Goal: Task Accomplishment & Management: Use online tool/utility

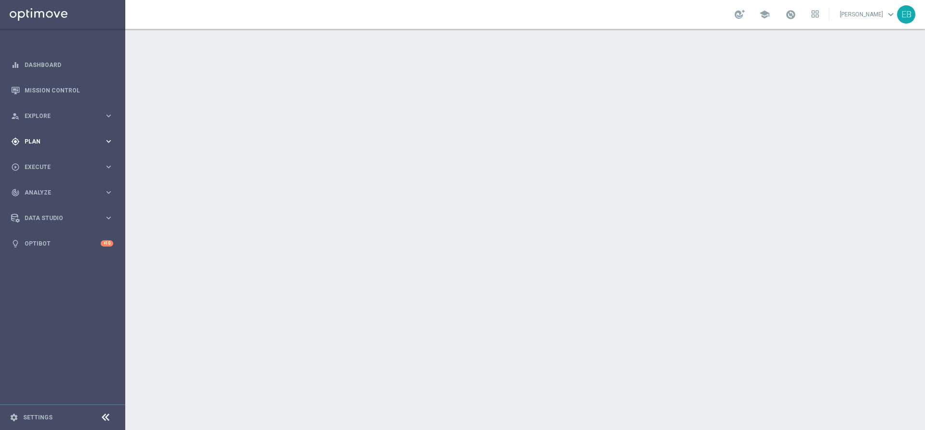
click at [40, 145] on div "gps_fixed Plan" at bounding box center [57, 141] width 93 height 9
click at [49, 189] on span "Templates" at bounding box center [60, 190] width 69 height 6
click at [45, 203] on link "Optimail" at bounding box center [65, 205] width 70 height 8
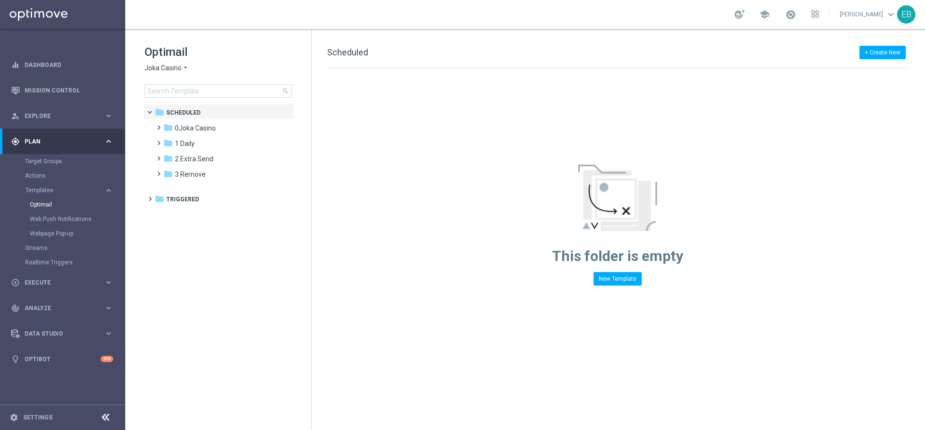
click at [171, 64] on span "Joka Casino" at bounding box center [162, 68] width 37 height 9
click at [183, 183] on div "IOM" at bounding box center [181, 183] width 72 height 12
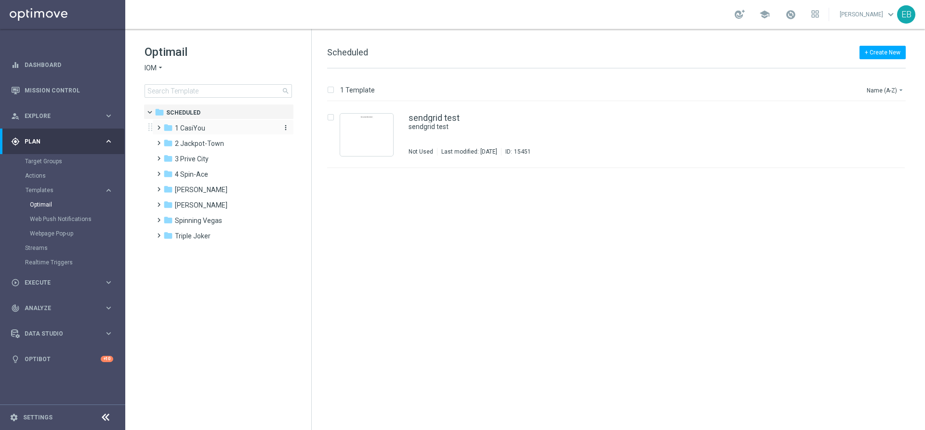
click at [192, 125] on span "1 CasiYou" at bounding box center [190, 128] width 30 height 9
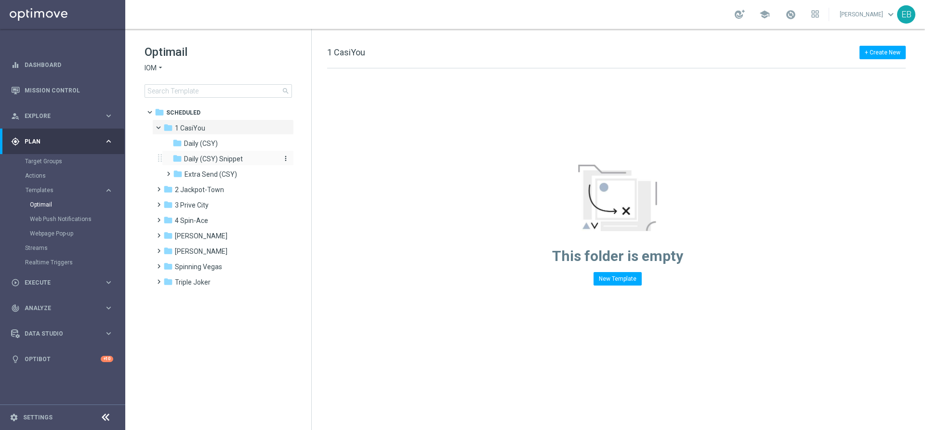
click at [234, 162] on span "Daily (CSY) Snippet" at bounding box center [213, 159] width 59 height 9
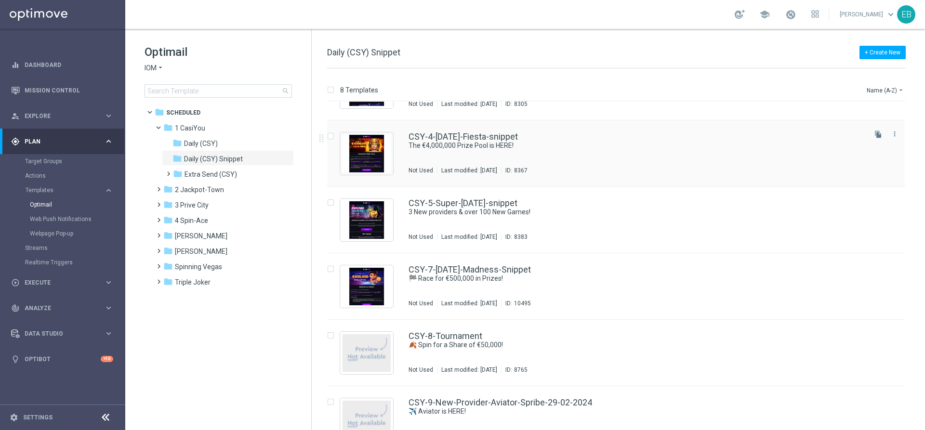
scroll to position [203, 0]
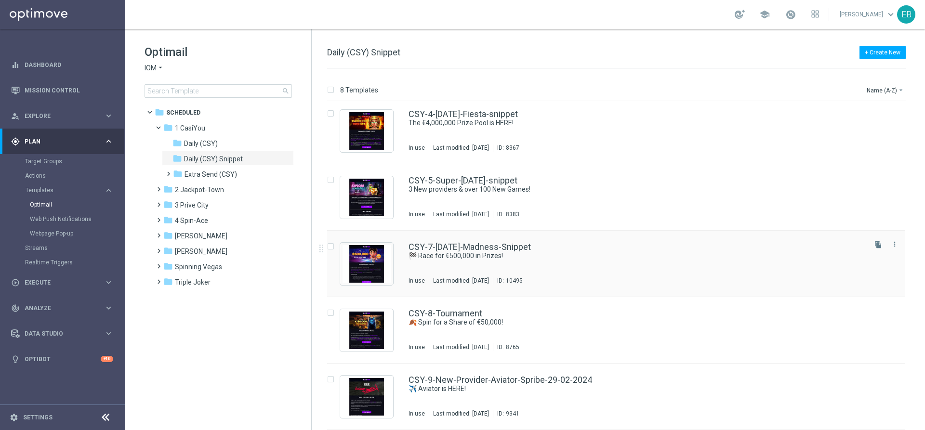
click at [646, 249] on div "CSY-7-[DATE]-Madness-Snippet" at bounding box center [636, 247] width 456 height 9
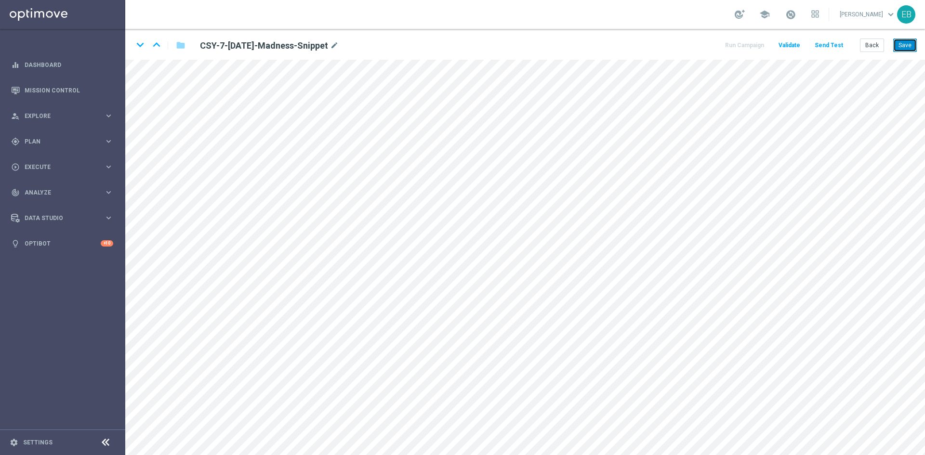
click at [902, 47] on button "Save" at bounding box center [905, 45] width 24 height 13
click at [904, 44] on button "Save" at bounding box center [905, 45] width 24 height 13
click at [906, 43] on button "Save" at bounding box center [905, 45] width 24 height 13
click at [870, 43] on button "Back" at bounding box center [872, 45] width 24 height 13
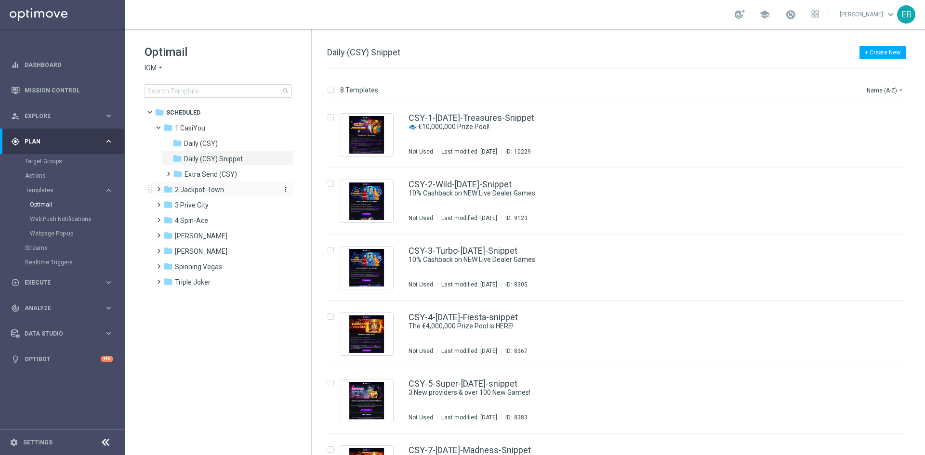
click at [236, 195] on div "folder 2 Jackpot-Town" at bounding box center [218, 189] width 111 height 11
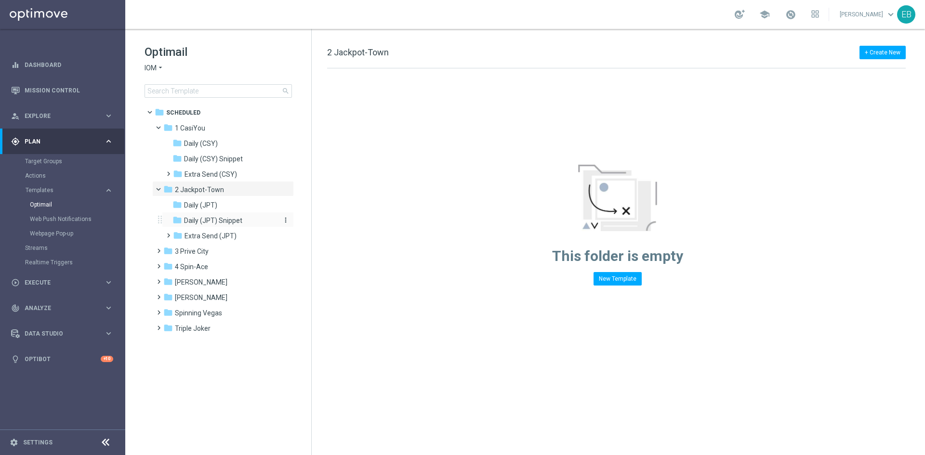
click at [237, 219] on span "Daily (JPT) Snippet" at bounding box center [213, 220] width 58 height 9
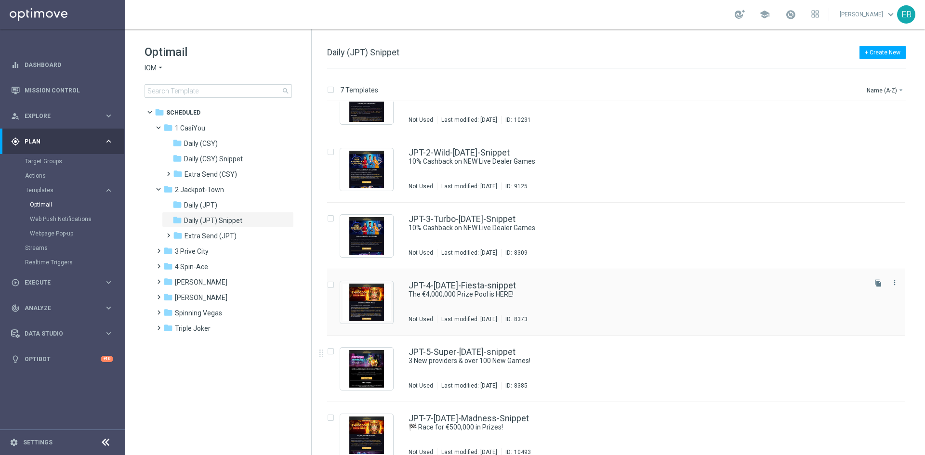
scroll to position [48, 0]
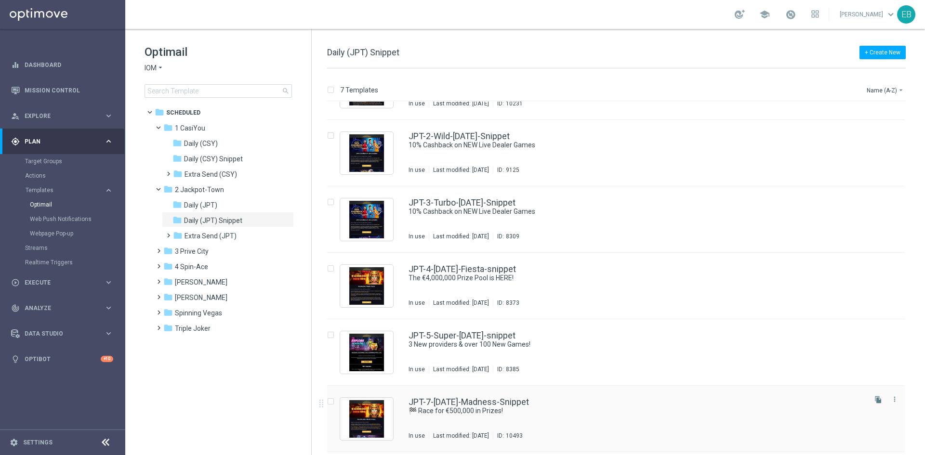
click at [597, 405] on div "JPT-7-[DATE]-Madness-Snippet" at bounding box center [636, 402] width 456 height 9
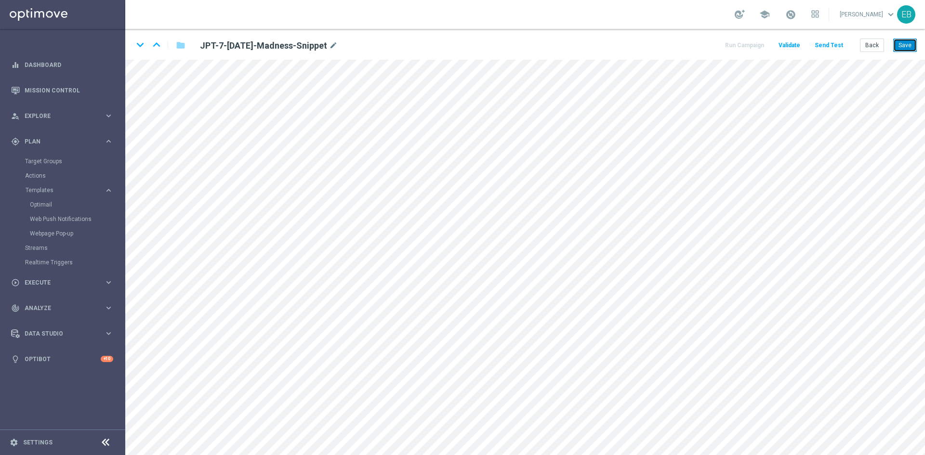
click at [899, 44] on button "Save" at bounding box center [905, 45] width 24 height 13
click at [901, 48] on button "Save" at bounding box center [905, 45] width 24 height 13
click at [902, 46] on button "Save" at bounding box center [905, 45] width 24 height 13
click at [898, 45] on button "Save" at bounding box center [905, 45] width 24 height 13
click at [874, 45] on button "Back" at bounding box center [872, 45] width 24 height 13
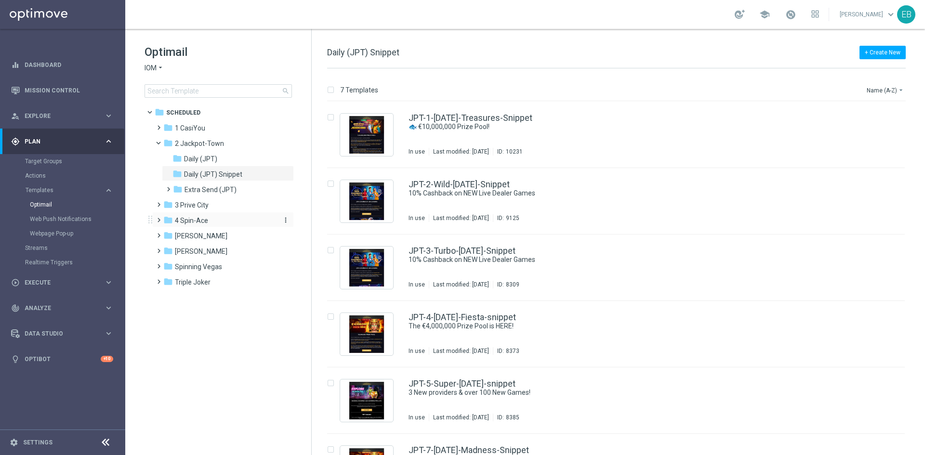
click at [217, 217] on div "folder 4 Spin-Ace" at bounding box center [218, 220] width 111 height 11
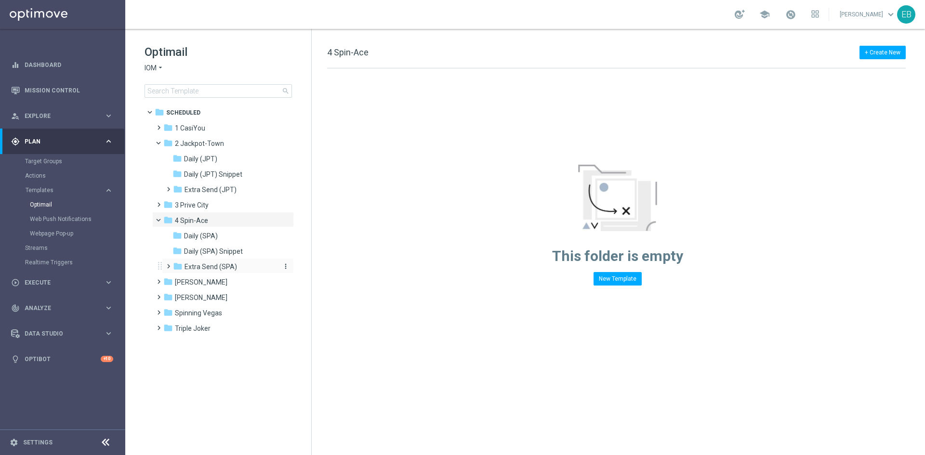
click at [237, 265] on div "folder Extra Send (SPA)" at bounding box center [224, 267] width 103 height 11
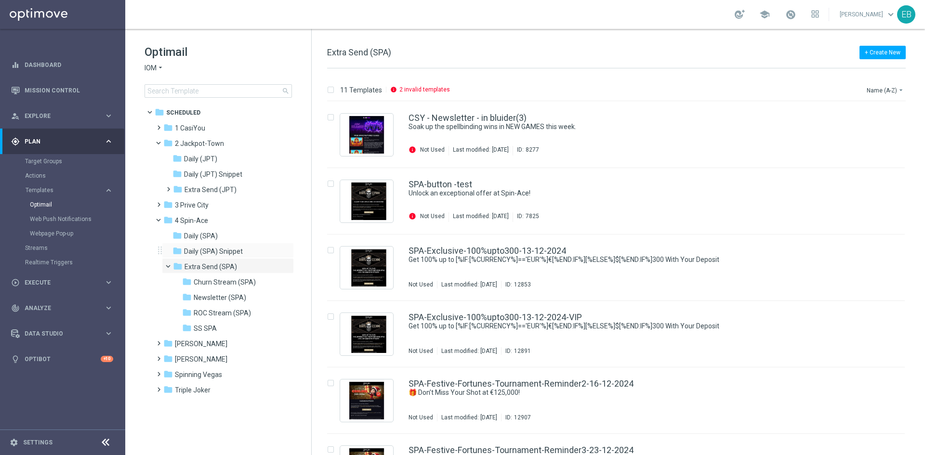
click at [227, 244] on div "folder Daily (SPA) Snippet more_vert" at bounding box center [228, 250] width 132 height 15
click at [232, 250] on span "Daily (SPA) Snippet" at bounding box center [213, 251] width 59 height 9
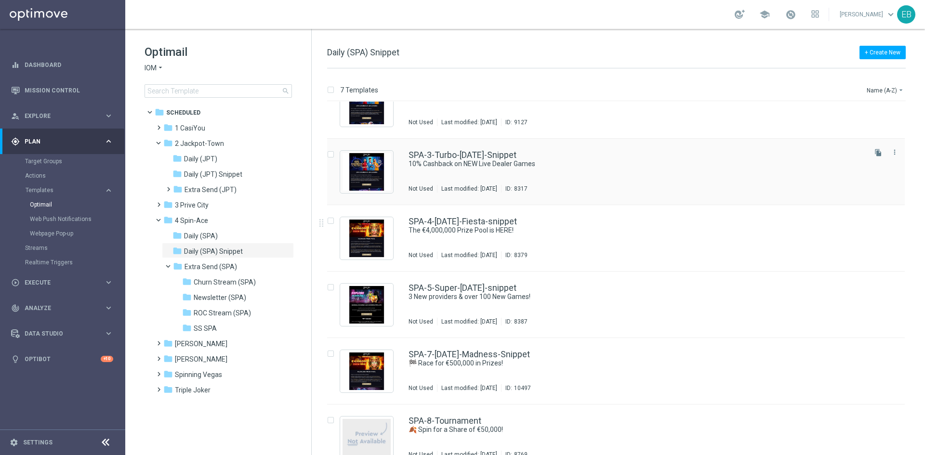
scroll to position [96, 0]
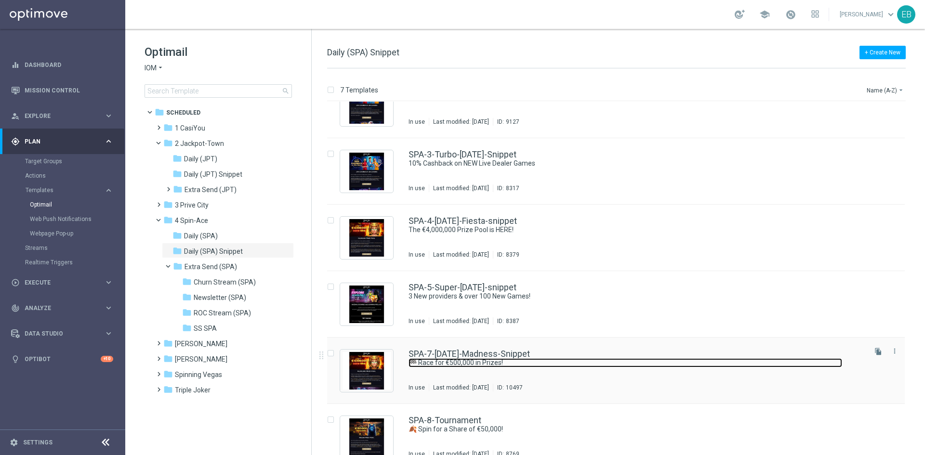
click at [621, 362] on link "🏁 Race for €500,000 in Prizes!" at bounding box center [624, 362] width 433 height 9
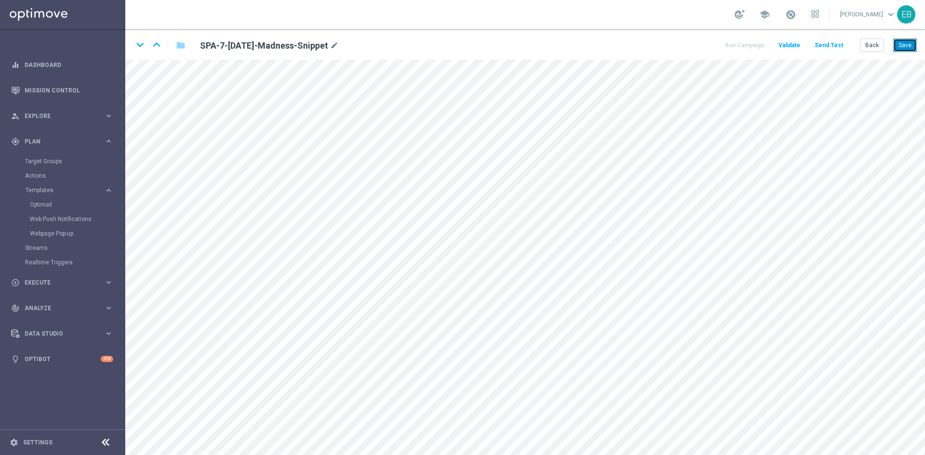
click at [897, 43] on button "Save" at bounding box center [905, 45] width 24 height 13
click at [913, 43] on button "Save" at bounding box center [905, 45] width 24 height 13
click at [869, 49] on button "Back" at bounding box center [872, 45] width 24 height 13
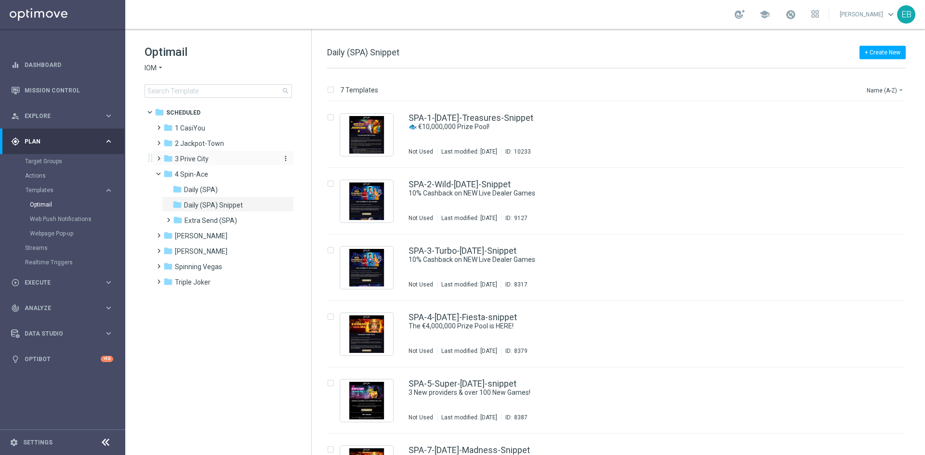
click at [213, 162] on div "folder 3 [GEOGRAPHIC_DATA]" at bounding box center [218, 159] width 111 height 11
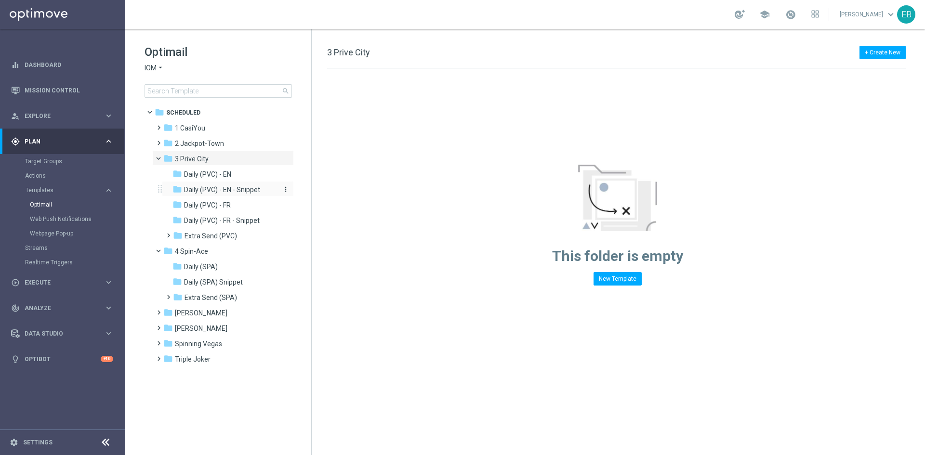
click at [242, 190] on span "Daily (PVC) - EN - Snippet" at bounding box center [222, 189] width 76 height 9
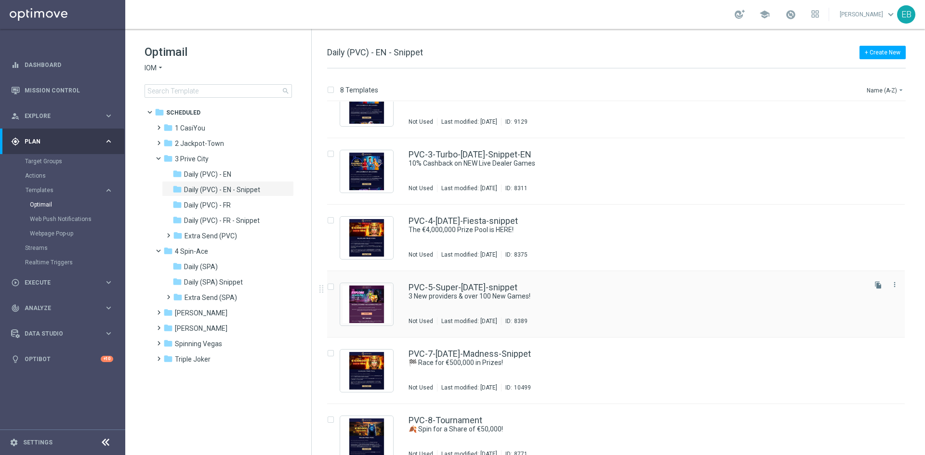
scroll to position [144, 0]
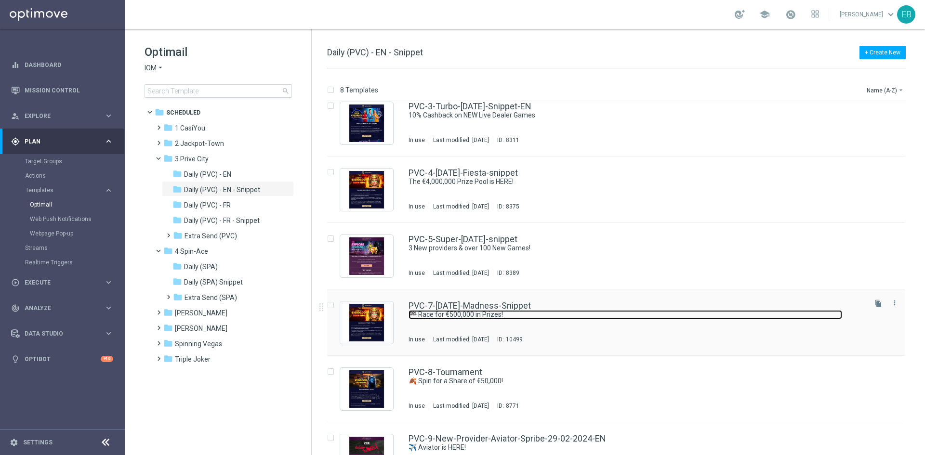
click at [616, 317] on link "🏁 Race for €500,000 in Prizes!" at bounding box center [624, 314] width 433 height 9
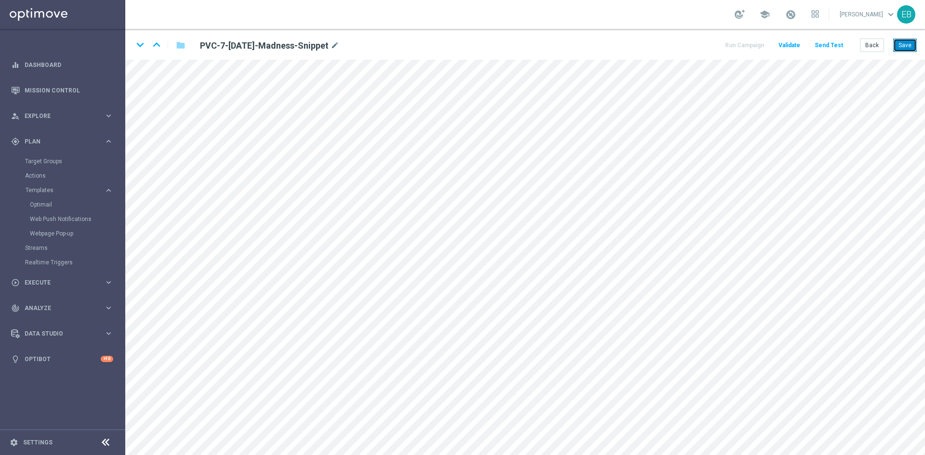
click at [912, 47] on button "Save" at bounding box center [905, 45] width 24 height 13
click at [902, 41] on button "Save" at bounding box center [905, 45] width 24 height 13
click at [868, 45] on button "Back" at bounding box center [872, 45] width 24 height 13
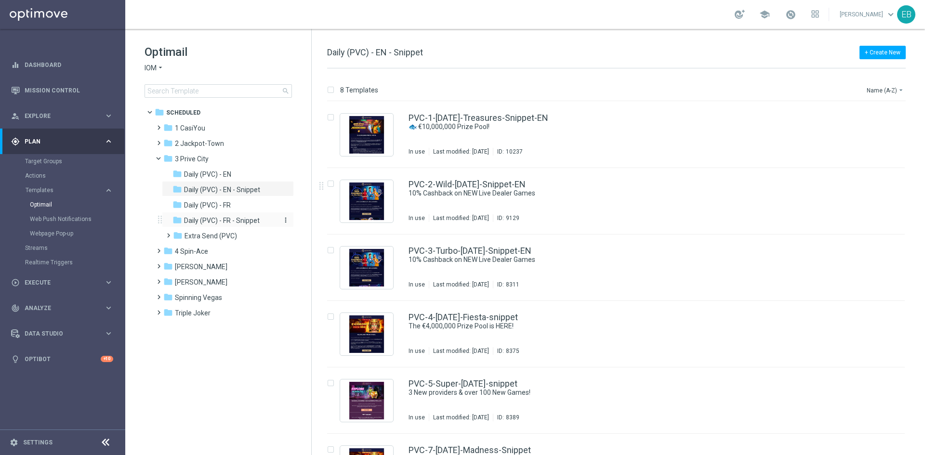
click at [253, 222] on span "Daily (PVC) - FR - Snippet" at bounding box center [222, 220] width 76 height 9
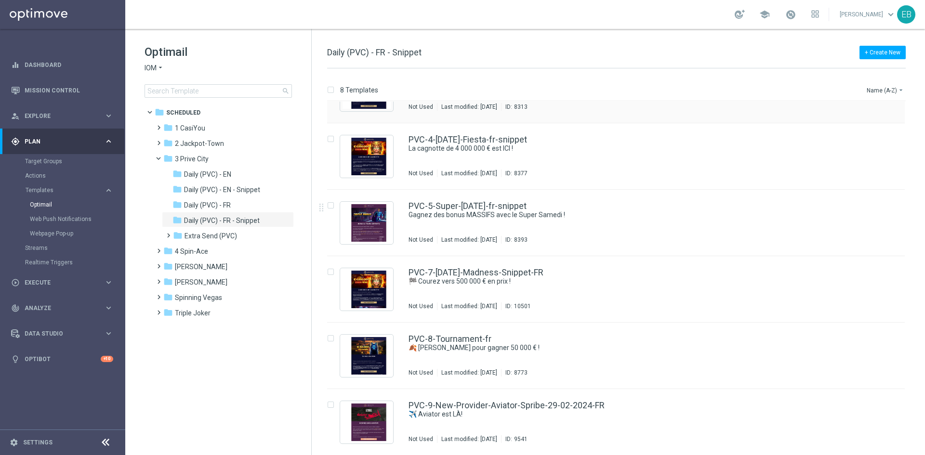
scroll to position [178, 0]
click at [603, 266] on div "PVC-7-[DATE]-Madness-Snippet-FR 🏁 Courez vers 500 000 € en prix ! In use Last m…" at bounding box center [615, 289] width 577 height 66
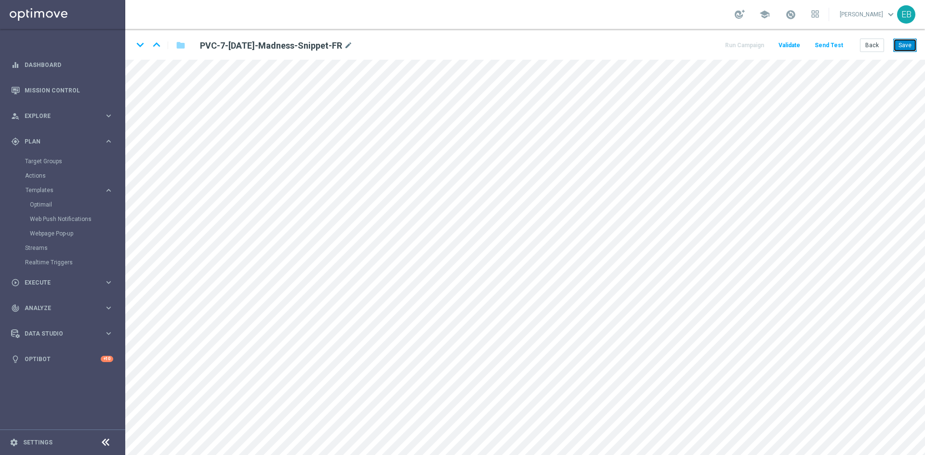
click at [903, 41] on button "Save" at bounding box center [905, 45] width 24 height 13
click at [899, 47] on button "Save" at bounding box center [905, 45] width 24 height 13
click at [908, 48] on button "Save" at bounding box center [905, 45] width 24 height 13
click at [877, 42] on button "Back" at bounding box center [872, 45] width 24 height 13
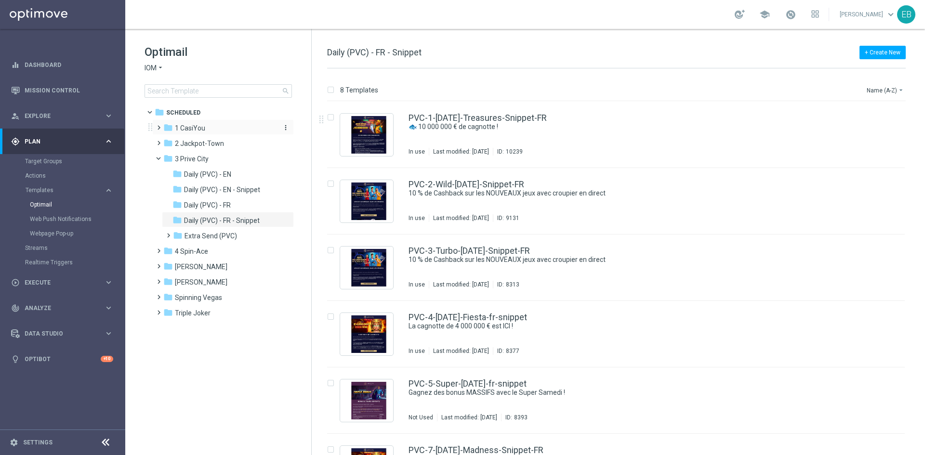
click at [232, 125] on div "folder 1 CasiYou" at bounding box center [218, 128] width 111 height 11
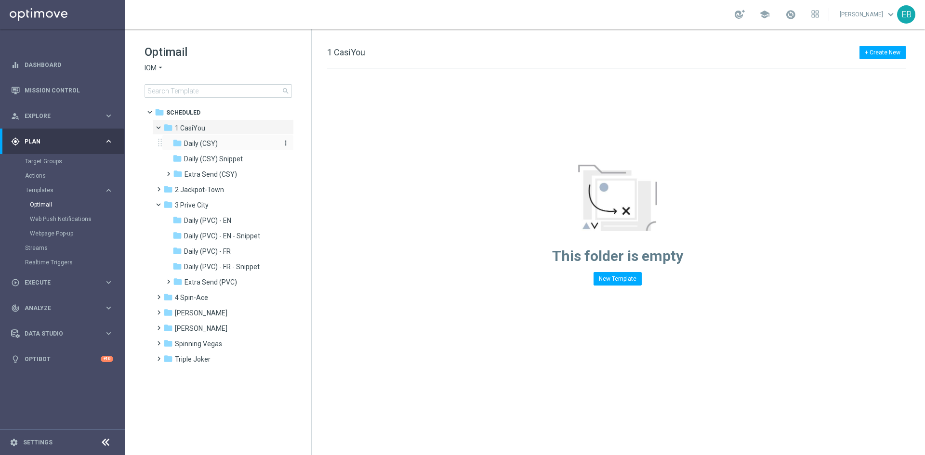
click at [243, 144] on div "folder Daily (CSY)" at bounding box center [223, 143] width 103 height 11
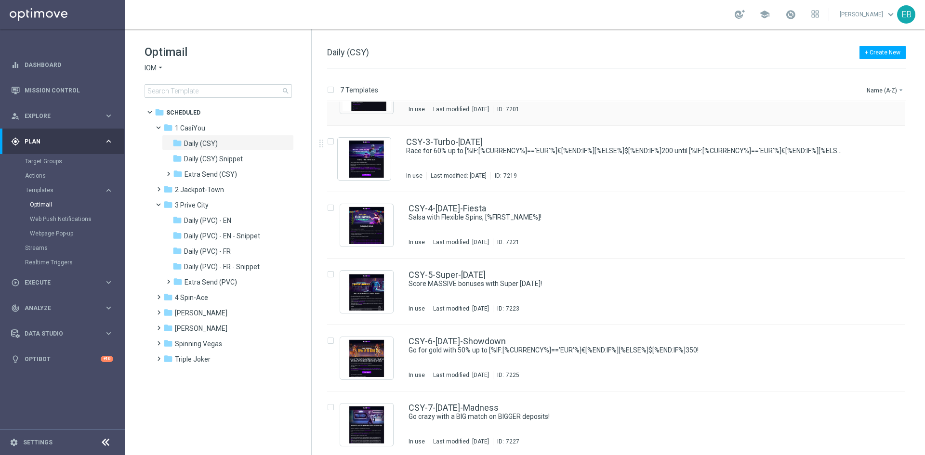
scroll to position [112, 0]
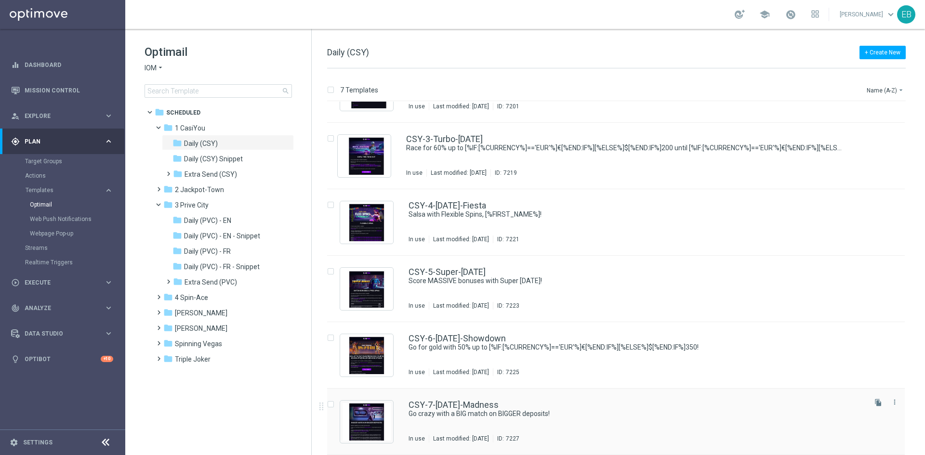
click at [668, 407] on div "CSY-7-[DATE]-Madness" at bounding box center [636, 405] width 456 height 9
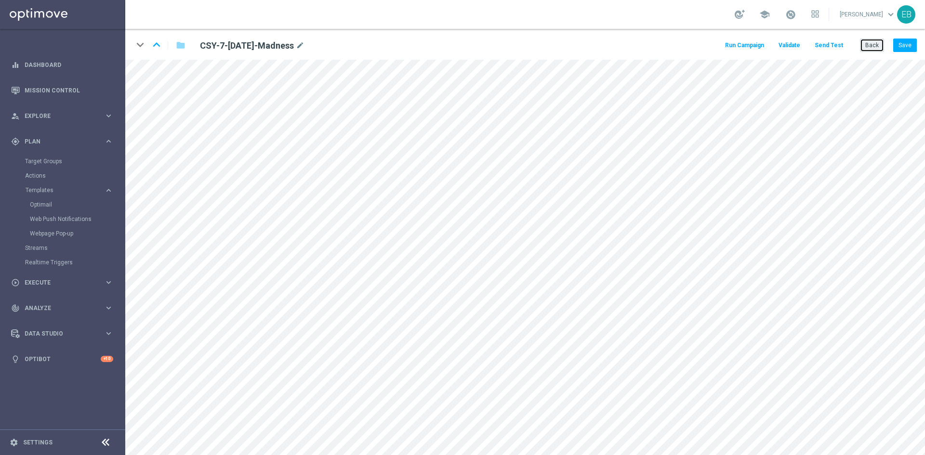
click at [868, 43] on button "Back" at bounding box center [872, 45] width 24 height 13
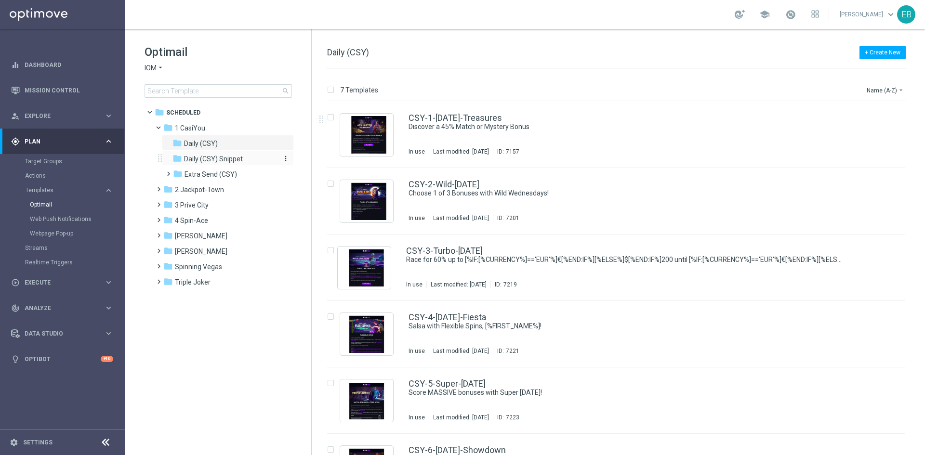
click at [224, 156] on span "Daily (CSY) Snippet" at bounding box center [213, 159] width 59 height 9
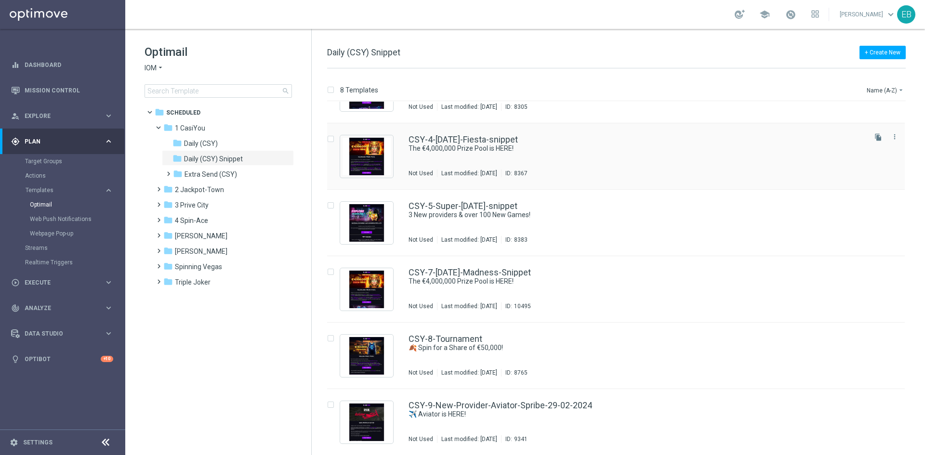
scroll to position [178, 0]
click at [645, 301] on div "CSY-7-[DATE]-Madness-Snippet The €4,000,000 Prize Pool is HERE! In use Last mod…" at bounding box center [636, 289] width 456 height 42
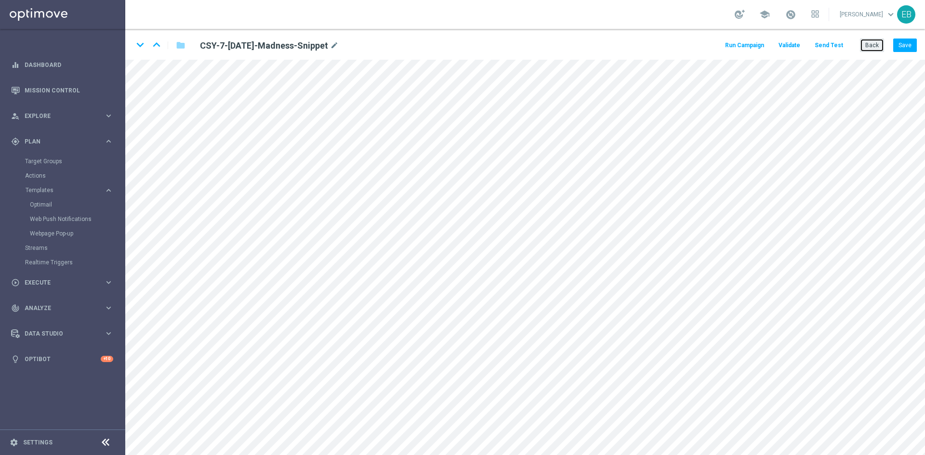
click at [875, 47] on button "Back" at bounding box center [872, 45] width 24 height 13
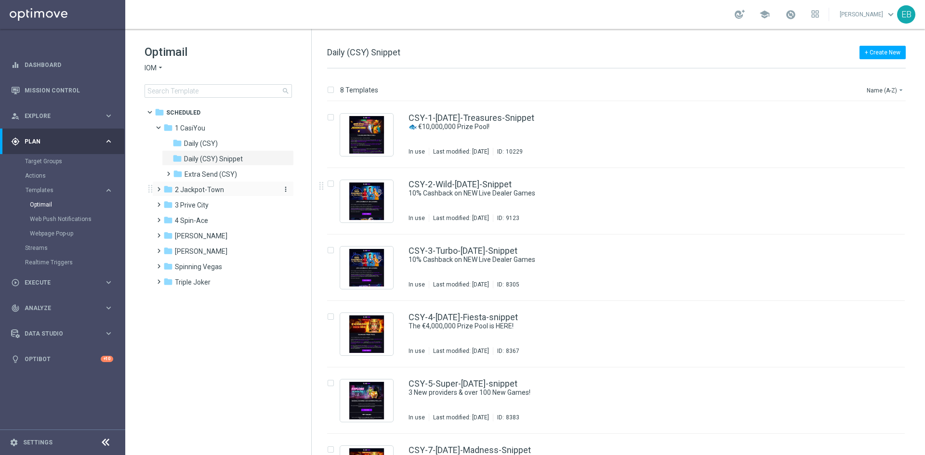
click at [225, 194] on div "folder 2 Jackpot-Town" at bounding box center [218, 189] width 111 height 11
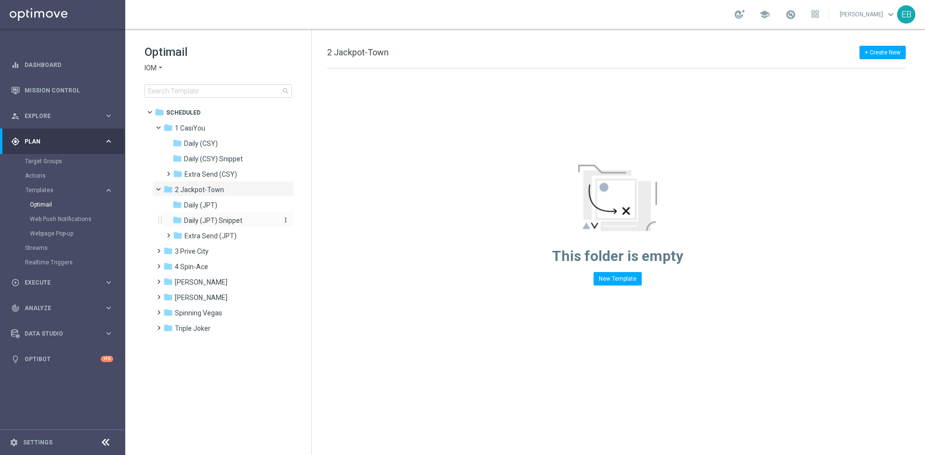
click at [234, 222] on span "Daily (JPT) Snippet" at bounding box center [213, 220] width 58 height 9
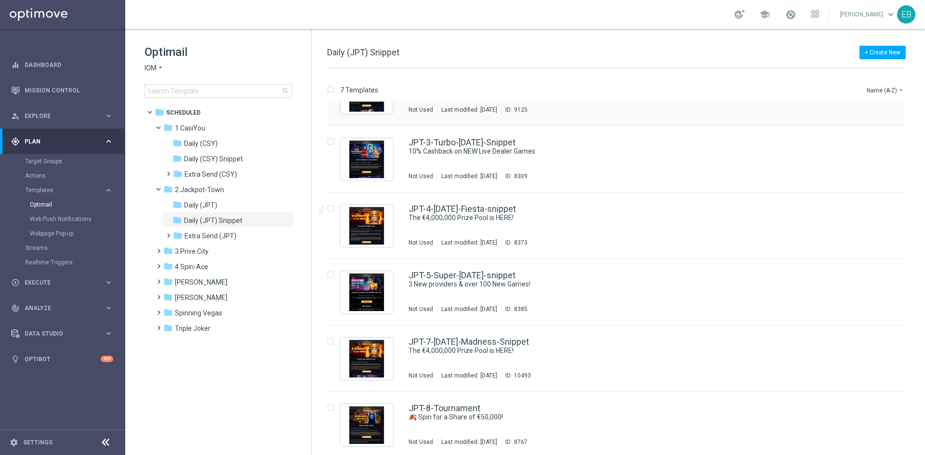
scroll to position [112, 0]
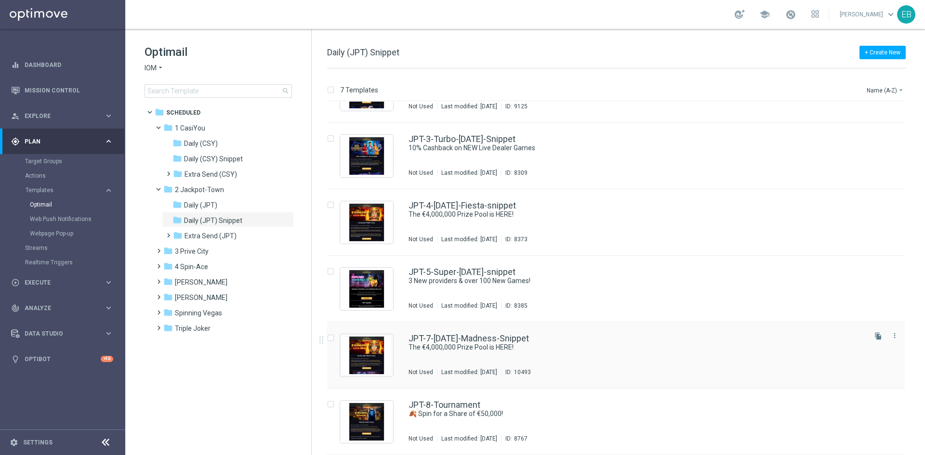
click at [614, 339] on div "JPT-7-[DATE]-Madness-Snippet" at bounding box center [636, 338] width 456 height 9
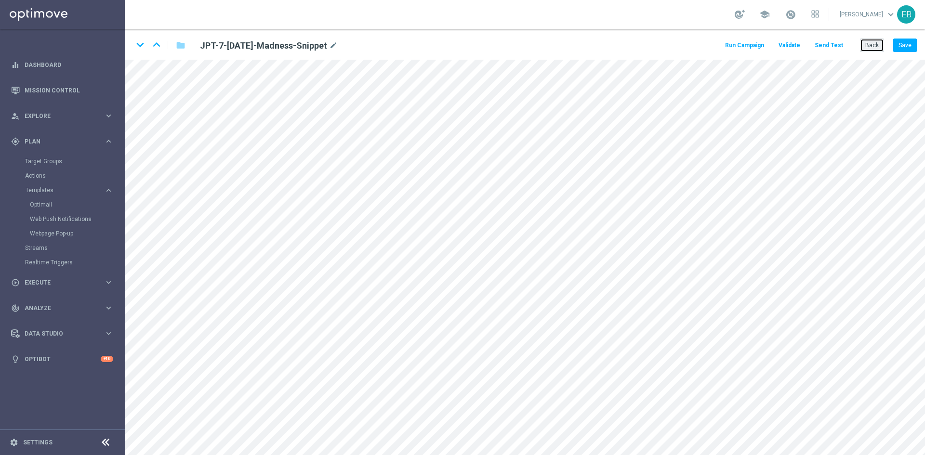
click at [876, 50] on button "Back" at bounding box center [872, 45] width 24 height 13
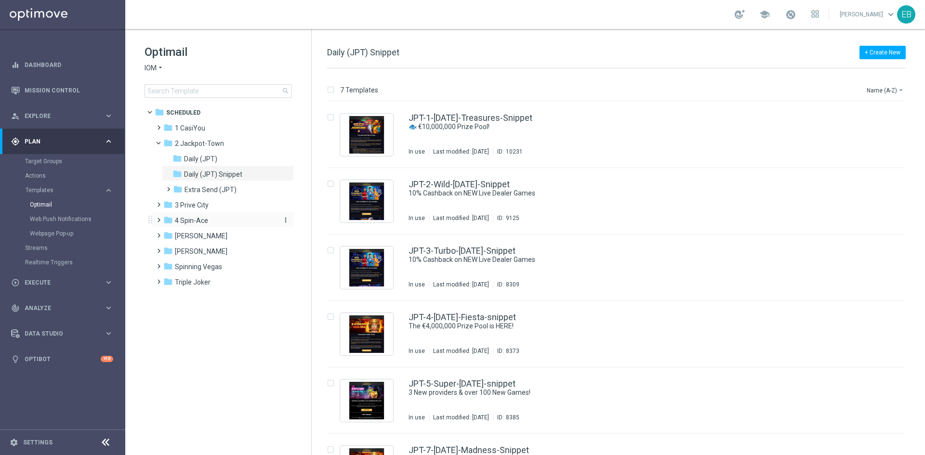
click at [234, 225] on div "folder 4 Spin-Ace" at bounding box center [218, 220] width 111 height 11
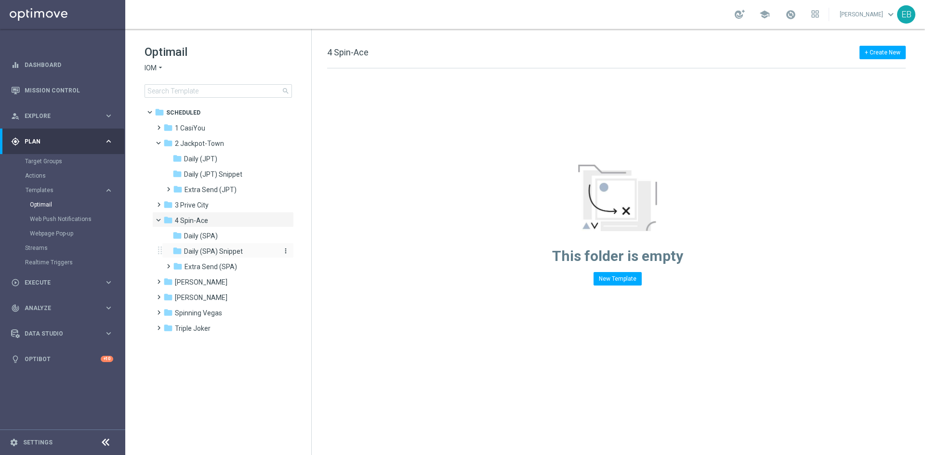
click at [243, 254] on div "folder Daily (SPA) Snippet" at bounding box center [223, 251] width 103 height 11
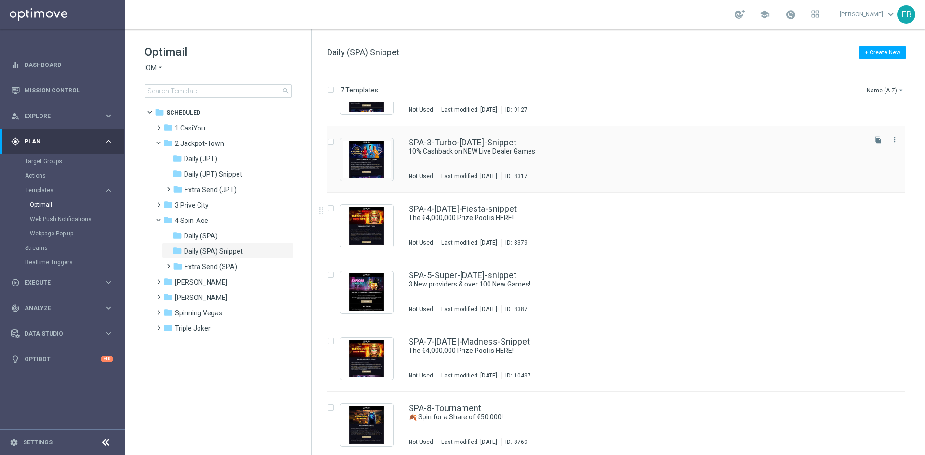
scroll to position [112, 0]
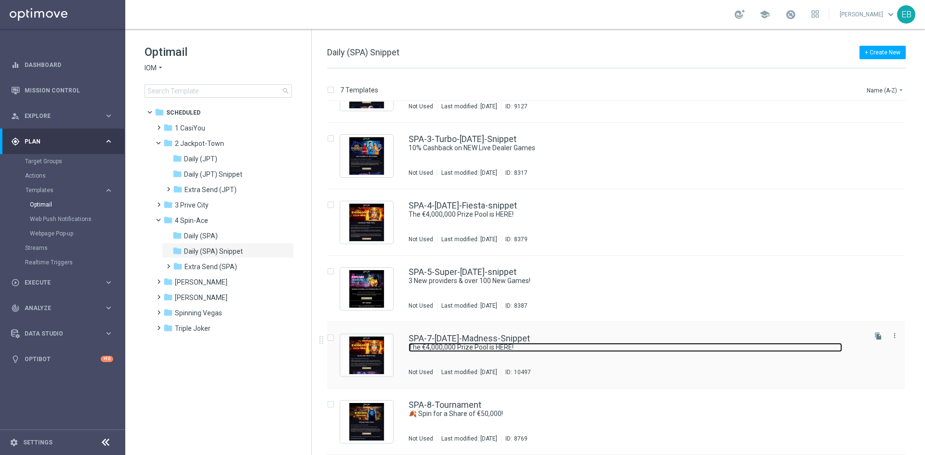
click at [619, 345] on link "The €4,000,000 Prize Pool is HERE!" at bounding box center [624, 347] width 433 height 9
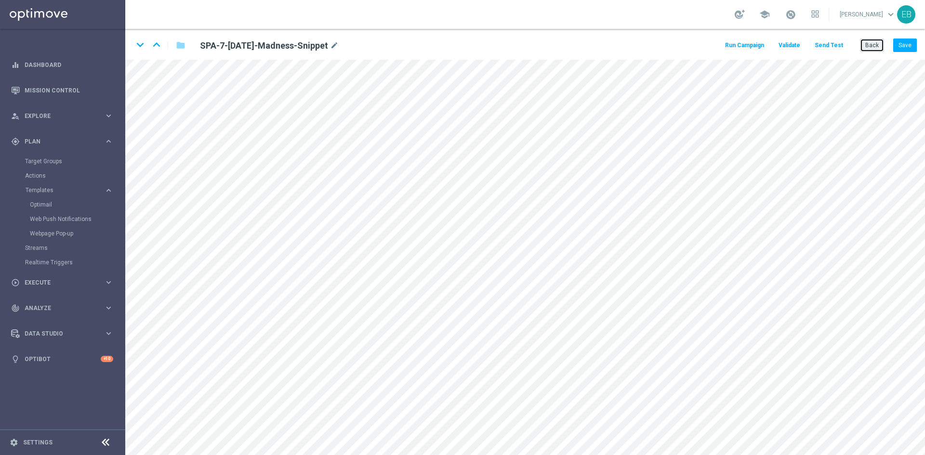
click at [878, 44] on button "Back" at bounding box center [872, 45] width 24 height 13
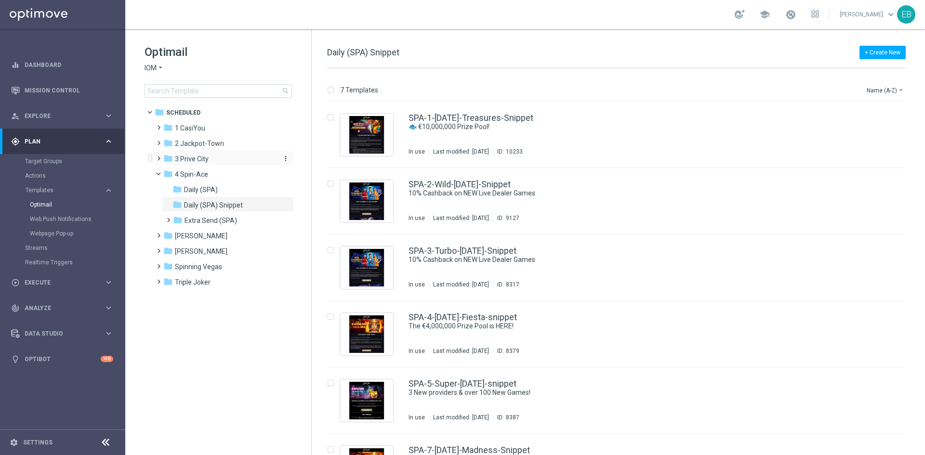
click at [200, 157] on span "3 Prive City" at bounding box center [192, 159] width 34 height 9
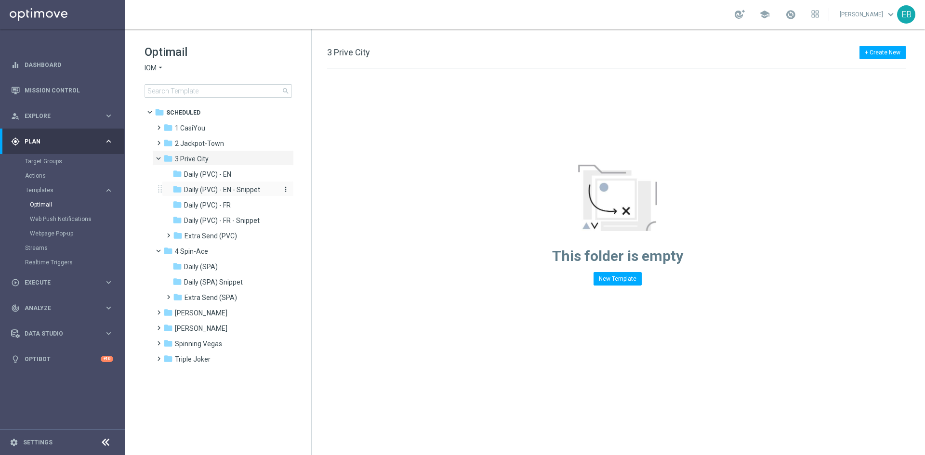
click at [252, 192] on span "Daily (PVC) - EN - Snippet" at bounding box center [222, 189] width 76 height 9
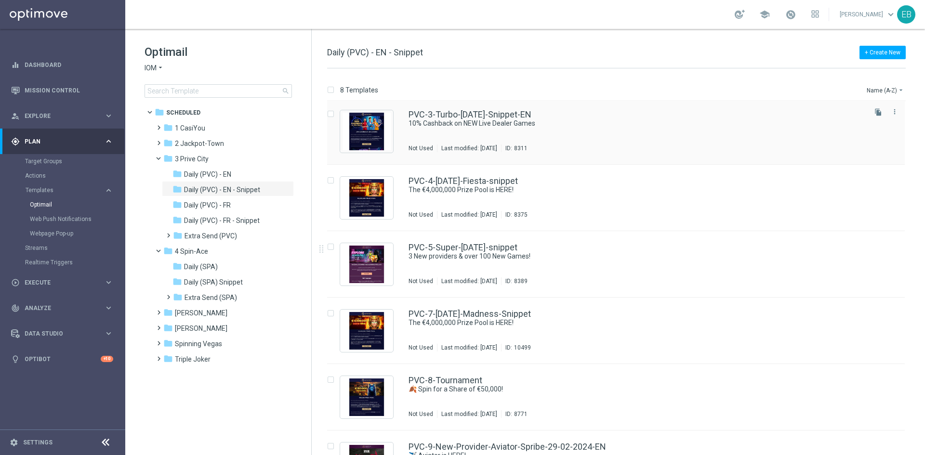
scroll to position [144, 0]
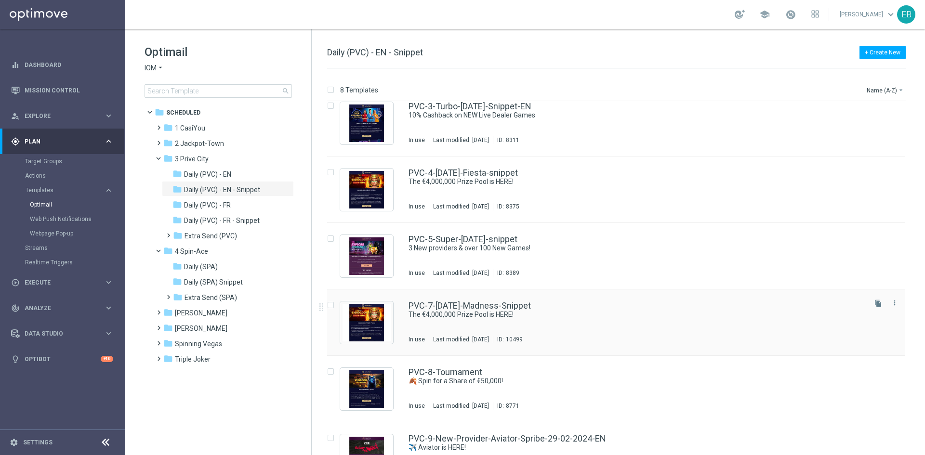
click at [635, 305] on div "PVC-7-[DATE]-Madness-Snippet" at bounding box center [636, 305] width 456 height 9
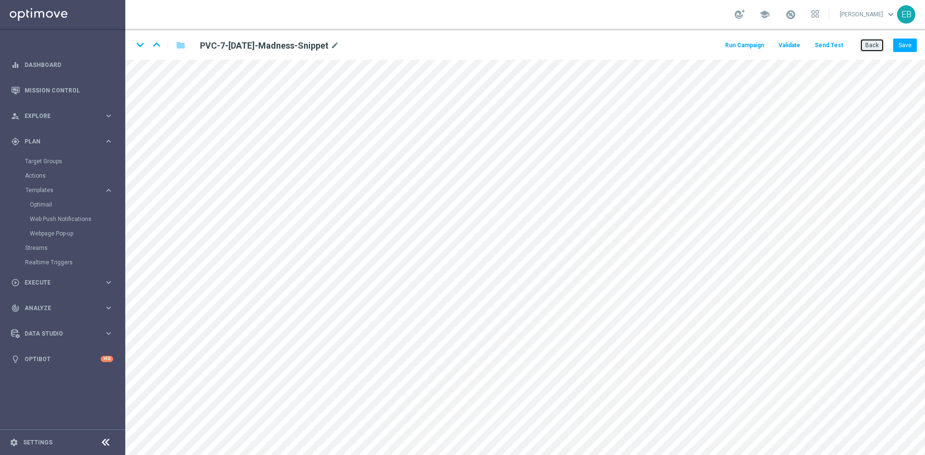
click at [867, 43] on button "Back" at bounding box center [872, 45] width 24 height 13
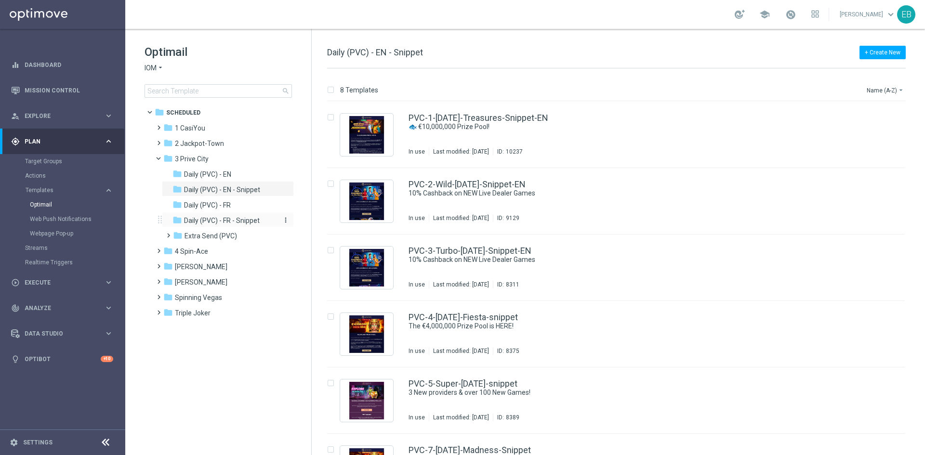
click at [229, 221] on span "Daily (PVC) - FR - Snippet" at bounding box center [222, 220] width 76 height 9
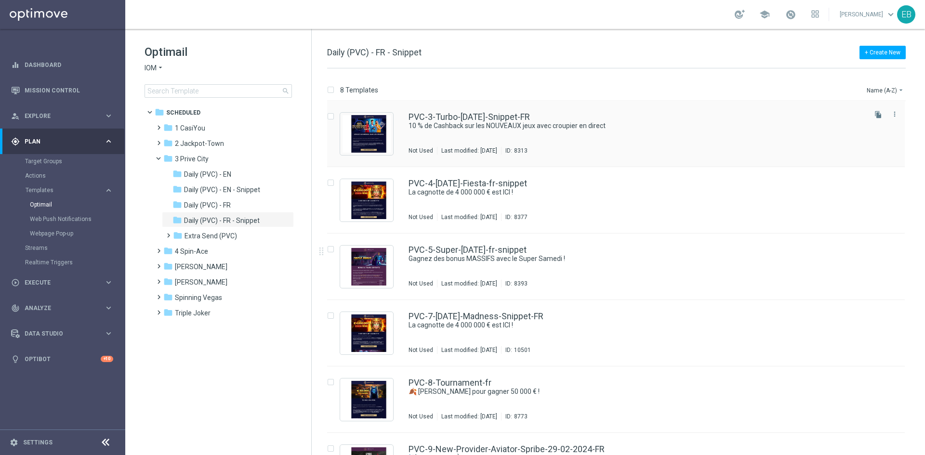
scroll to position [178, 0]
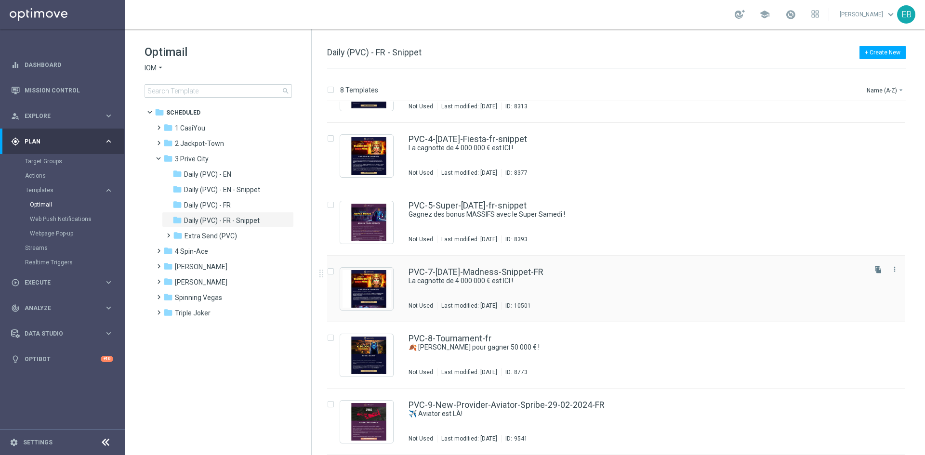
click at [636, 275] on div "PVC-7-[DATE]-Madness-Snippet-FR" at bounding box center [636, 272] width 456 height 9
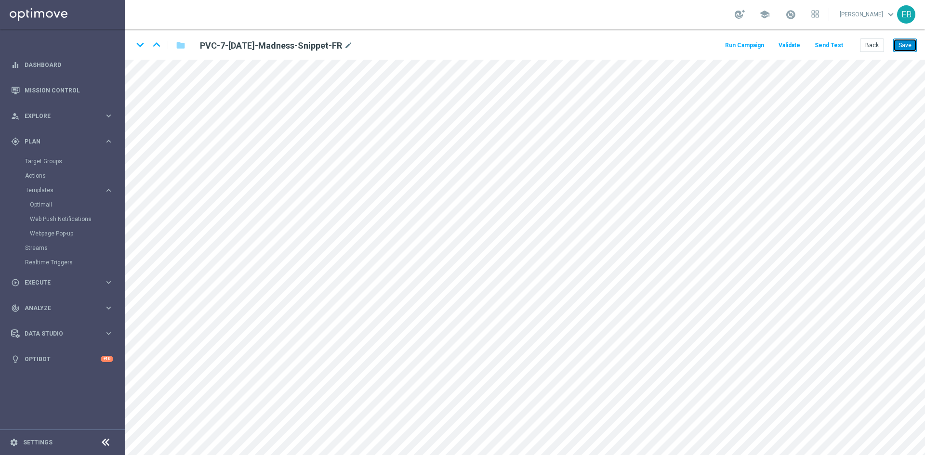
click at [902, 46] on button "Save" at bounding box center [905, 45] width 24 height 13
click at [908, 42] on button "Save" at bounding box center [905, 45] width 24 height 13
click at [911, 46] on button "Save" at bounding box center [905, 45] width 24 height 13
click at [917, 47] on div "keyboard_arrow_down keyboard_arrow_up folder PVC-7-[DATE]-Madness-Snippet-FR mo…" at bounding box center [524, 44] width 799 height 31
click at [895, 42] on button "Save" at bounding box center [905, 45] width 24 height 13
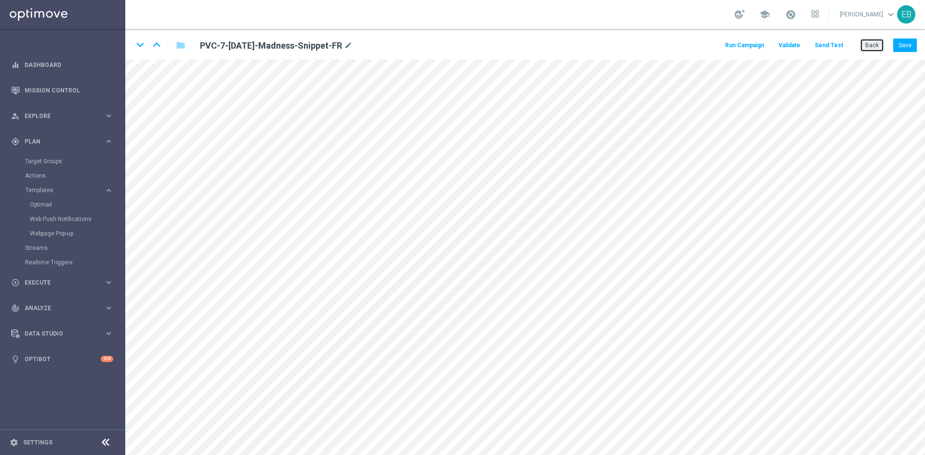
click at [876, 45] on button "Back" at bounding box center [872, 45] width 24 height 13
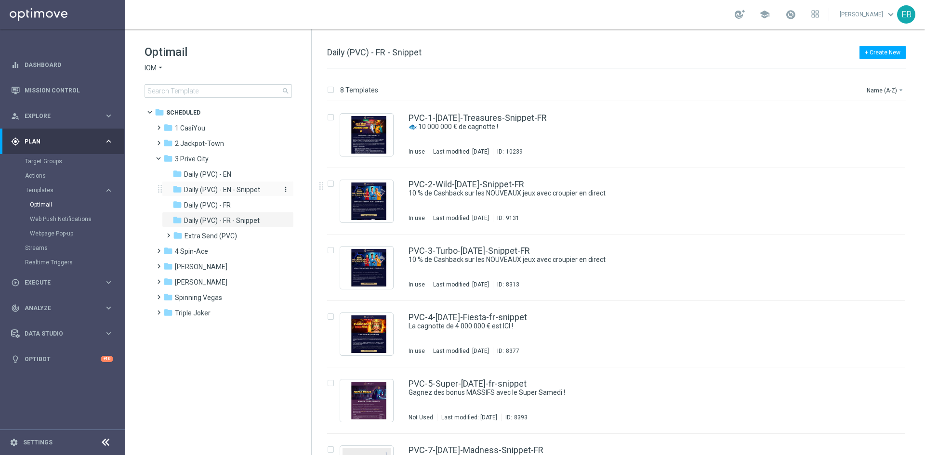
click at [230, 190] on span "Daily (PVC) - EN - Snippet" at bounding box center [222, 189] width 76 height 9
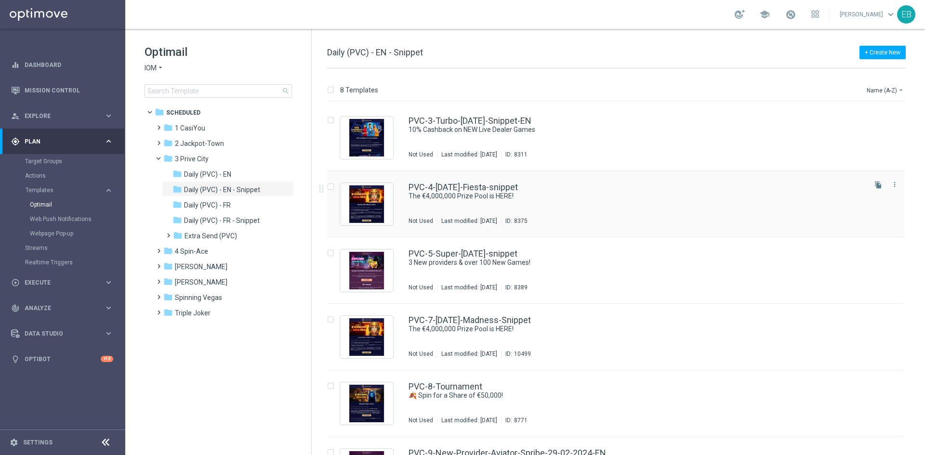
scroll to position [178, 0]
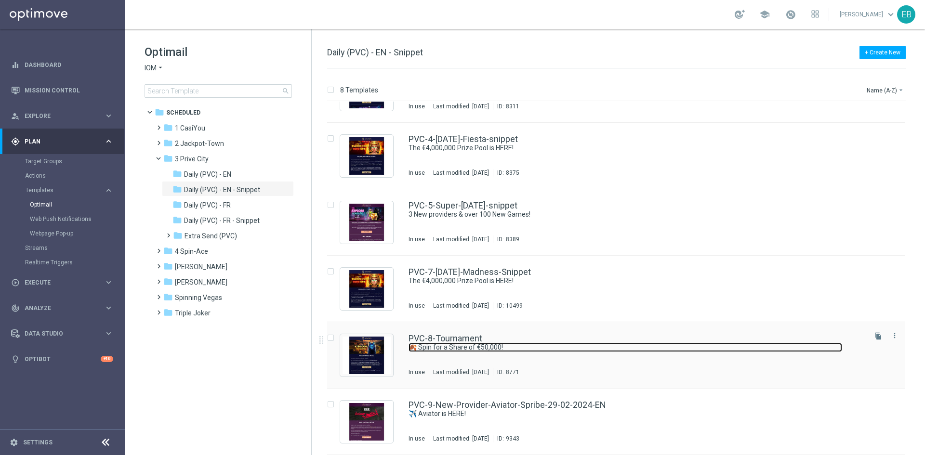
click at [593, 349] on link "🍂 Spin for a Share of €50,000!" at bounding box center [624, 347] width 433 height 9
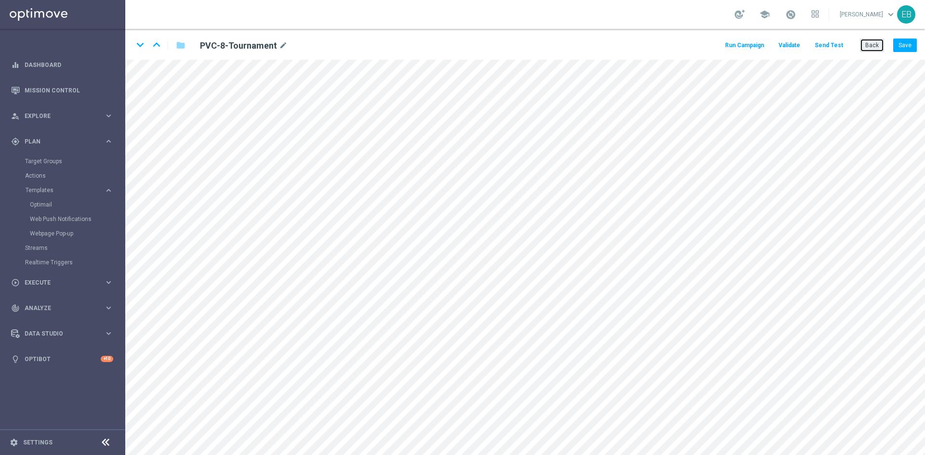
click at [871, 45] on button "Back" at bounding box center [872, 45] width 24 height 13
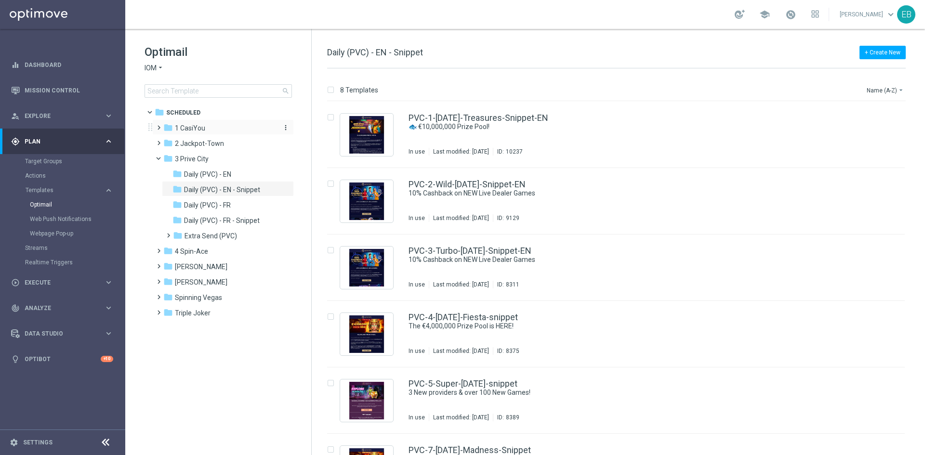
click at [193, 127] on span "1 CasiYou" at bounding box center [190, 128] width 30 height 9
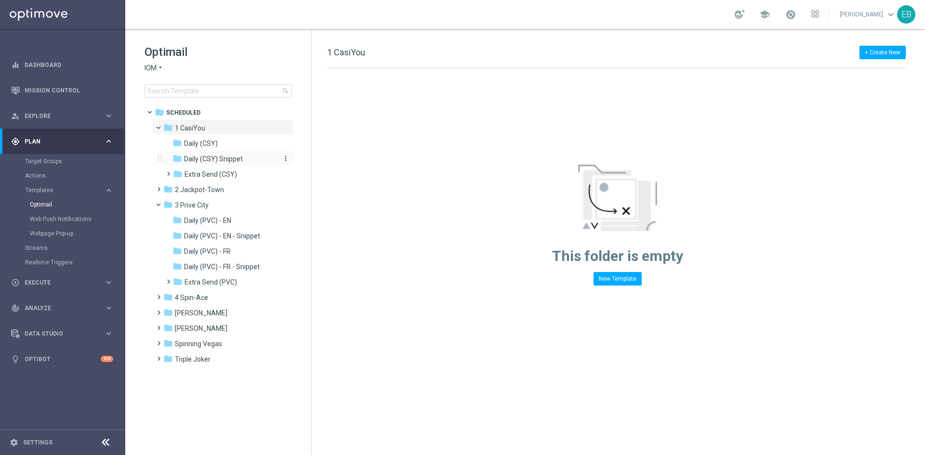
click at [248, 159] on div "folder Daily (CSY) Snippet" at bounding box center [223, 159] width 103 height 11
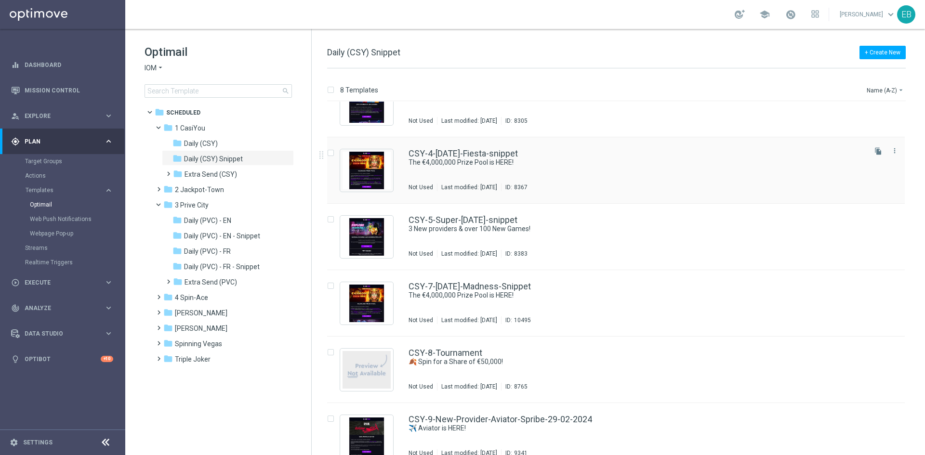
scroll to position [178, 0]
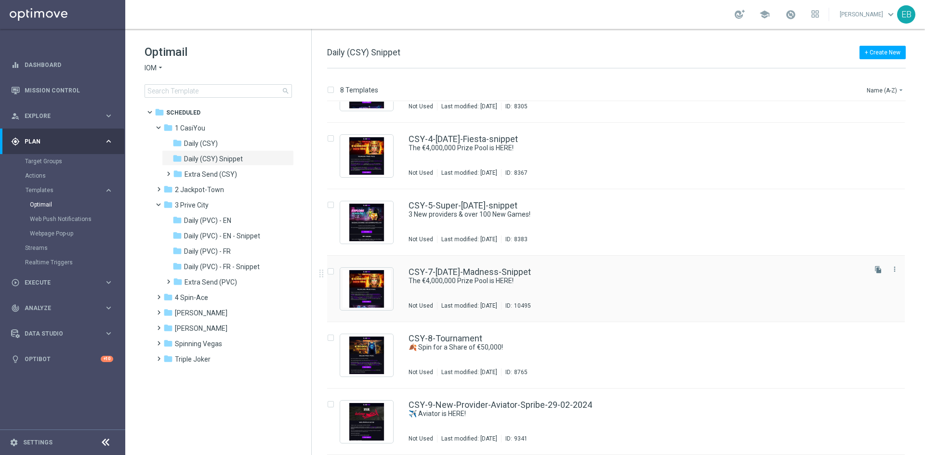
click at [646, 275] on div "CSY-7-[DATE]-Madness-Snippet" at bounding box center [636, 272] width 456 height 9
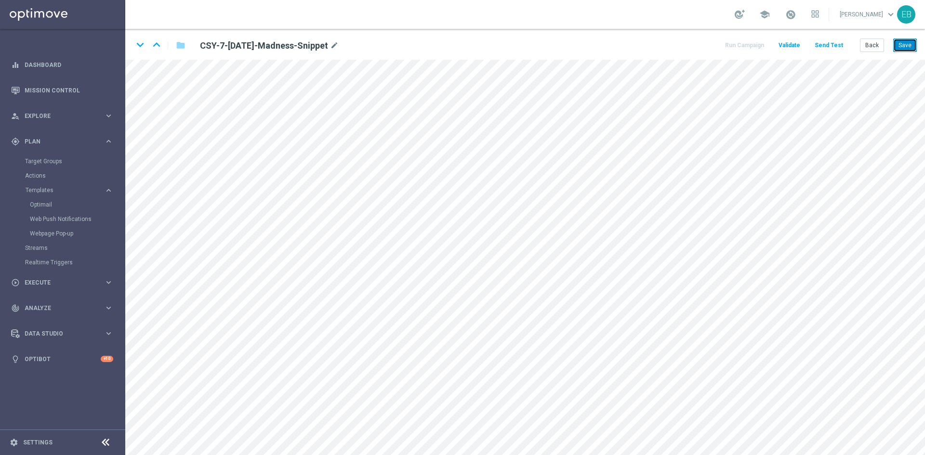
click at [904, 44] on button "Save" at bounding box center [905, 45] width 24 height 13
click at [907, 43] on button "Save" at bounding box center [905, 45] width 24 height 13
click at [879, 47] on button "Back" at bounding box center [872, 45] width 24 height 13
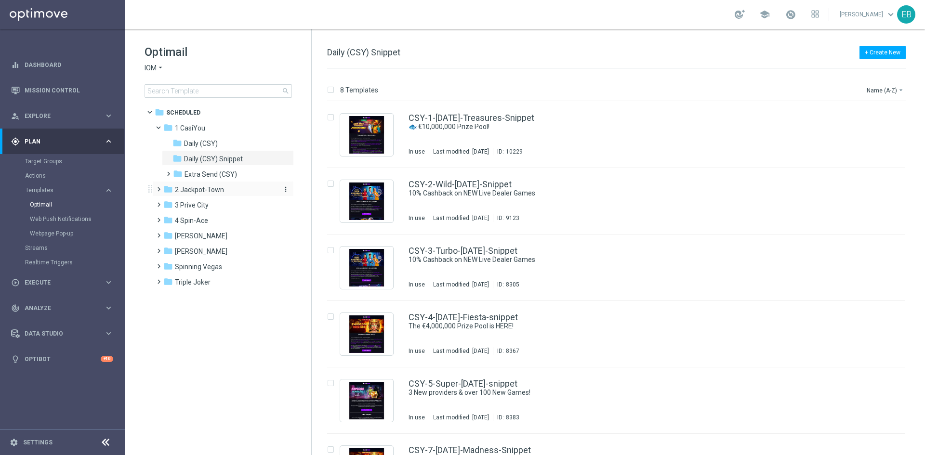
click at [215, 188] on span "2 Jackpot-Town" at bounding box center [199, 189] width 49 height 9
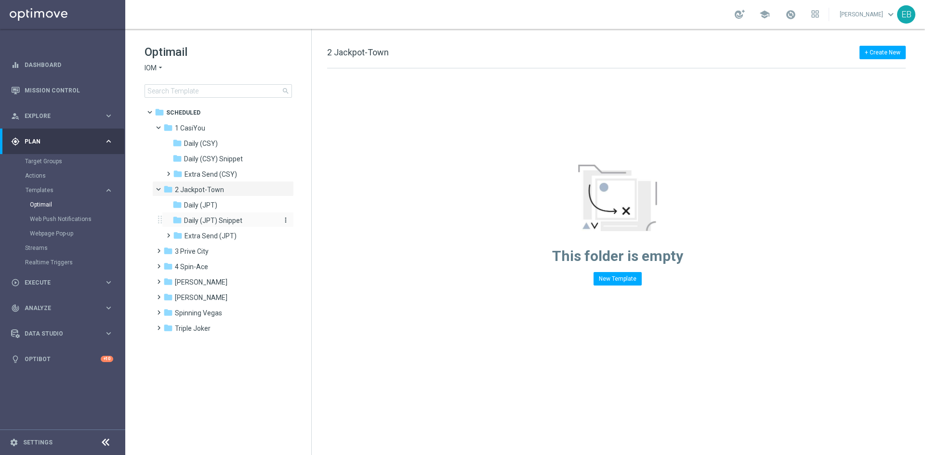
click at [233, 219] on span "Daily (JPT) Snippet" at bounding box center [213, 220] width 58 height 9
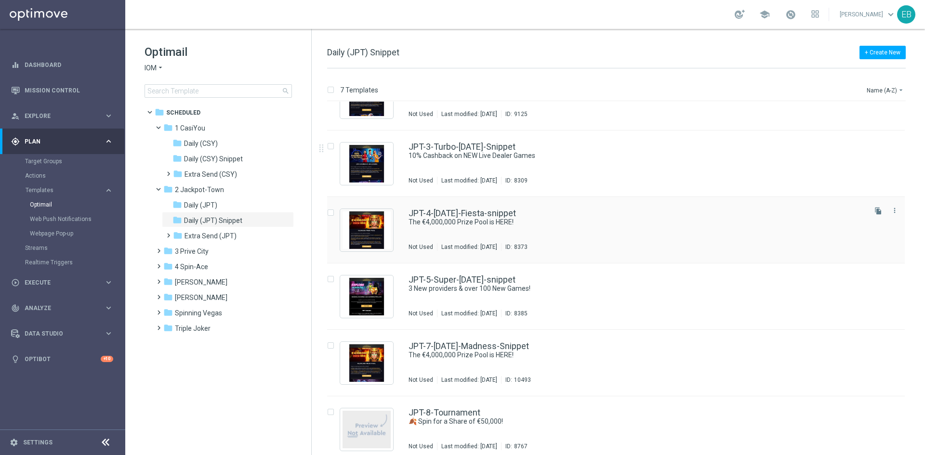
scroll to position [112, 0]
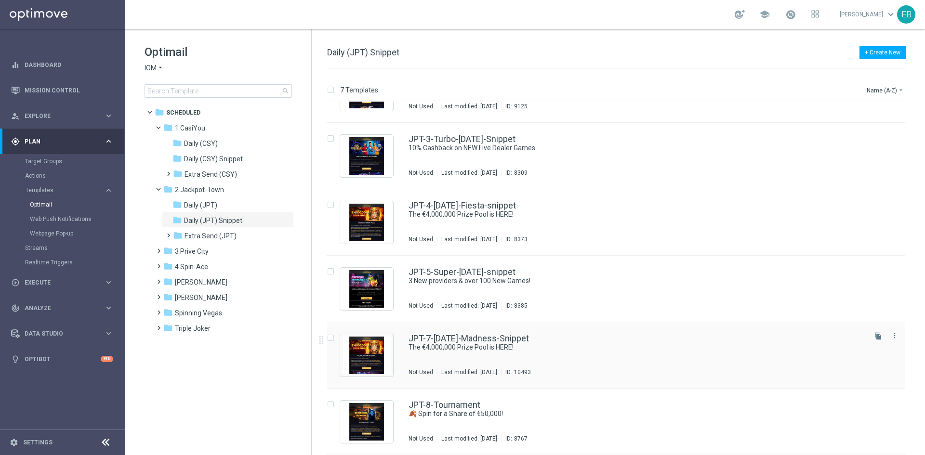
click at [658, 339] on div "JPT-7-[DATE]-Madness-Snippet" at bounding box center [636, 338] width 456 height 9
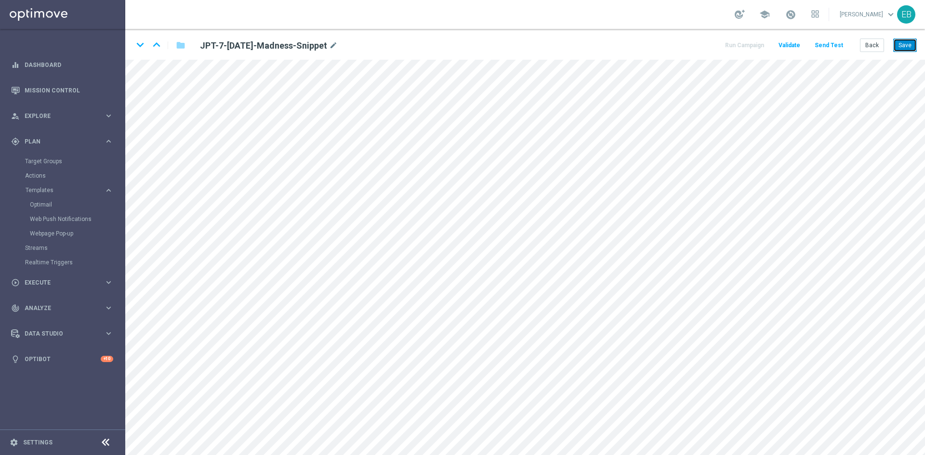
click at [902, 42] on button "Save" at bounding box center [905, 45] width 24 height 13
click at [871, 45] on button "Back" at bounding box center [872, 45] width 24 height 13
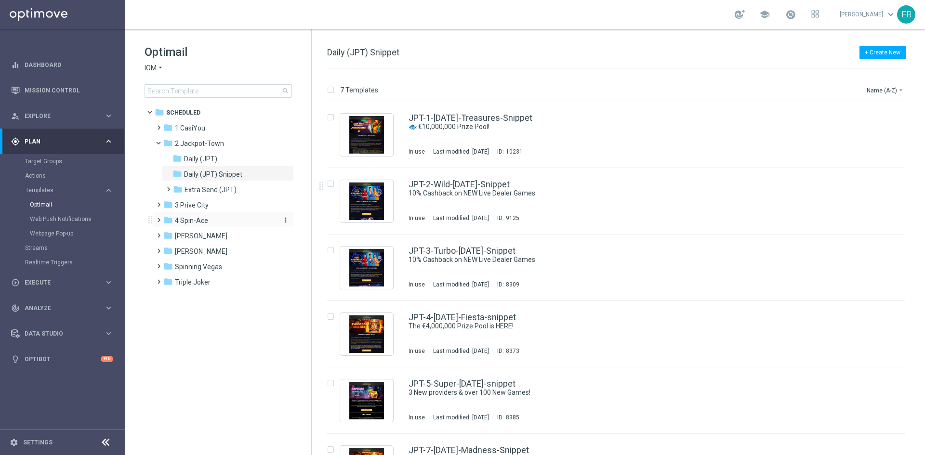
click at [223, 223] on div "folder 4 Spin-Ace" at bounding box center [218, 220] width 111 height 11
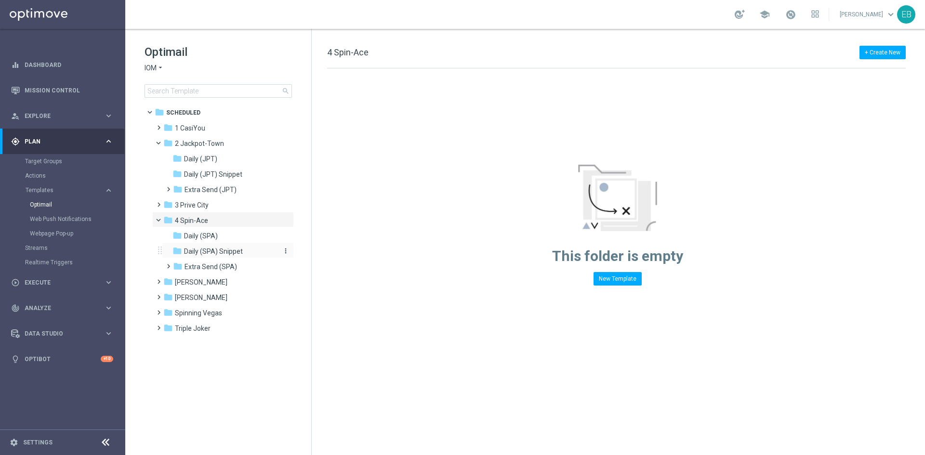
click at [233, 251] on span "Daily (SPA) Snippet" at bounding box center [213, 251] width 59 height 9
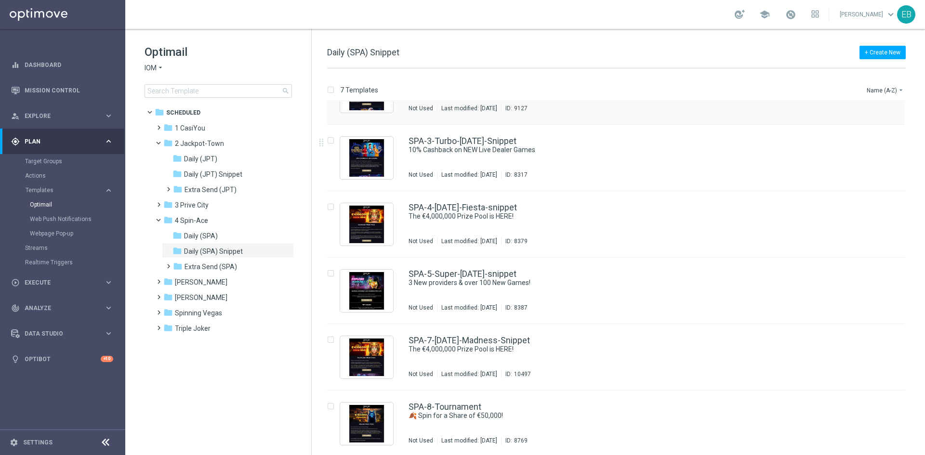
scroll to position [112, 0]
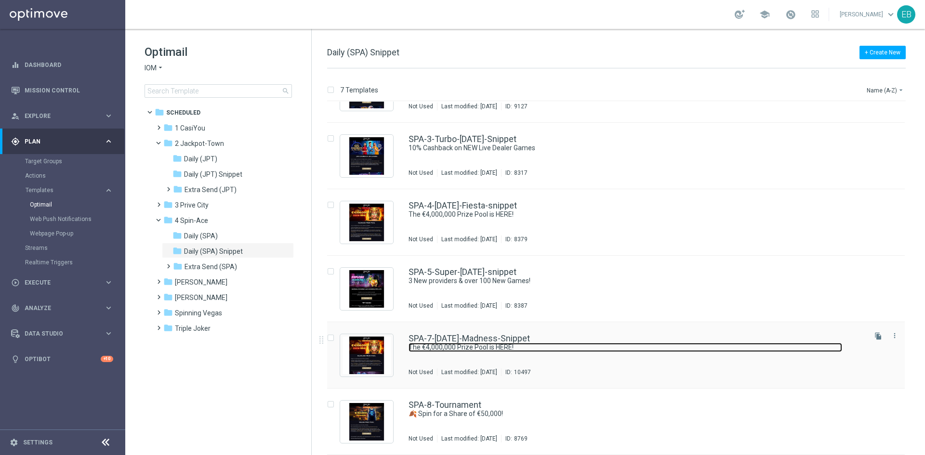
click at [661, 345] on link "The €4,000,000 Prize Pool is HERE!" at bounding box center [624, 347] width 433 height 9
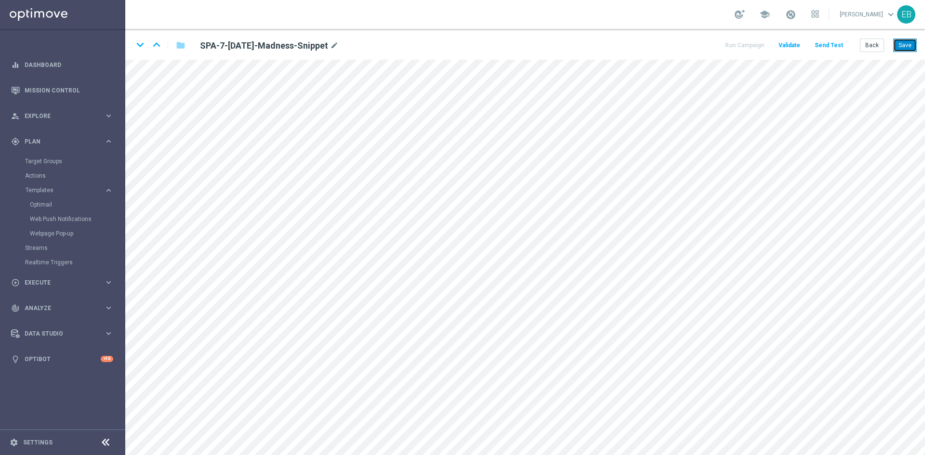
click at [899, 45] on button "Save" at bounding box center [905, 45] width 24 height 13
click at [906, 50] on button "Save" at bounding box center [905, 45] width 24 height 13
click at [869, 43] on button "Back" at bounding box center [872, 45] width 24 height 13
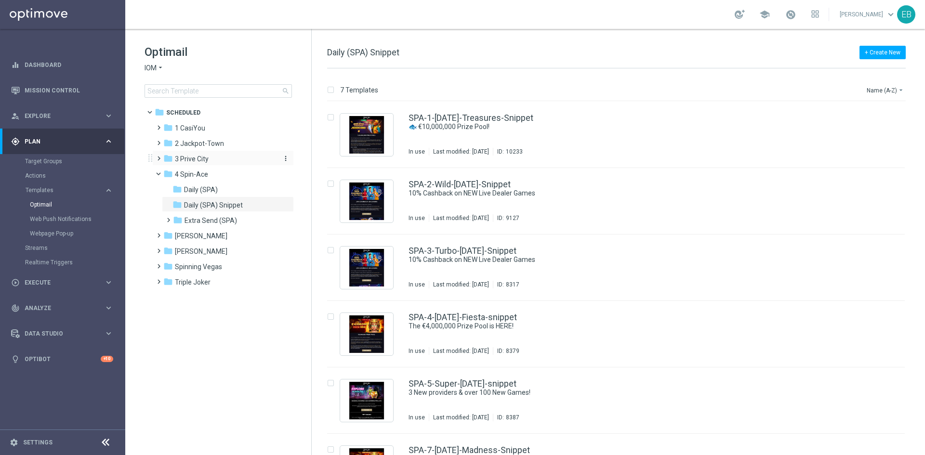
click at [209, 162] on div "folder 3 [GEOGRAPHIC_DATA]" at bounding box center [218, 159] width 111 height 11
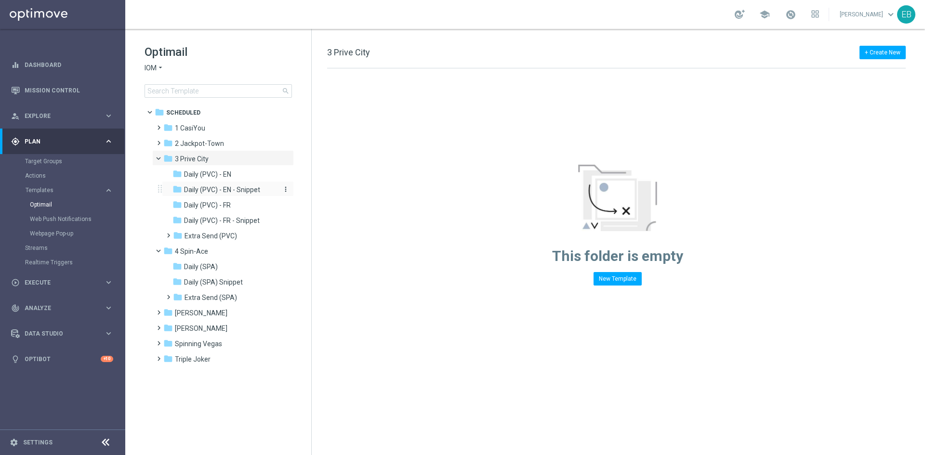
click at [259, 191] on span "Daily (PVC) - EN - Snippet" at bounding box center [222, 189] width 76 height 9
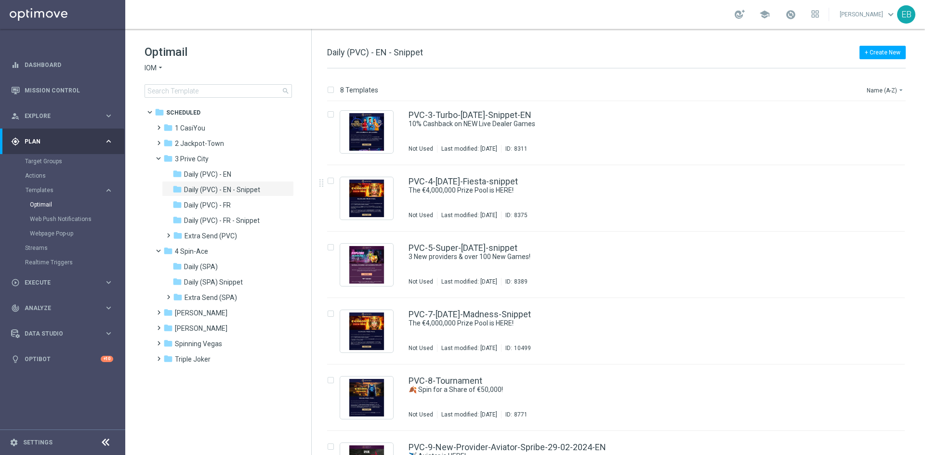
scroll to position [178, 0]
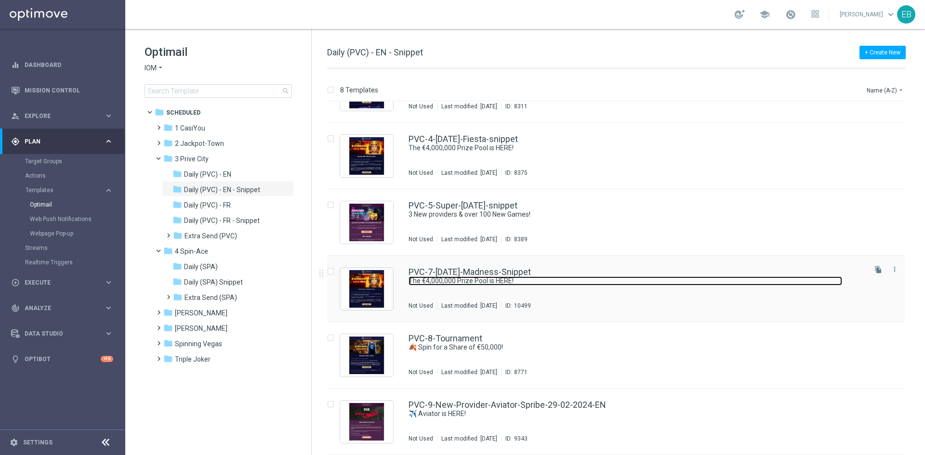
click at [613, 279] on link "The €4,000,000 Prize Pool is HERE!" at bounding box center [624, 280] width 433 height 9
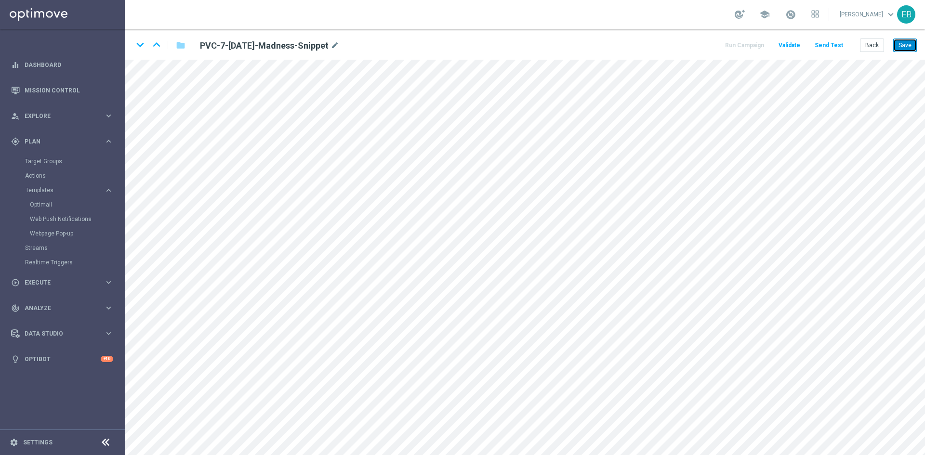
click at [902, 42] on button "Save" at bounding box center [905, 45] width 24 height 13
click at [906, 44] on button "Save" at bounding box center [905, 45] width 24 height 13
click at [865, 42] on button "Back" at bounding box center [872, 45] width 24 height 13
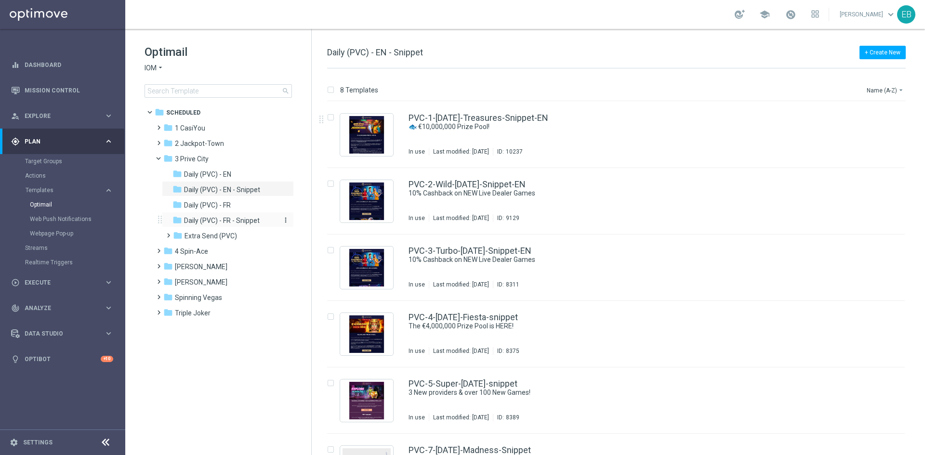
click at [246, 223] on span "Daily (PVC) - FR - Snippet" at bounding box center [222, 220] width 76 height 9
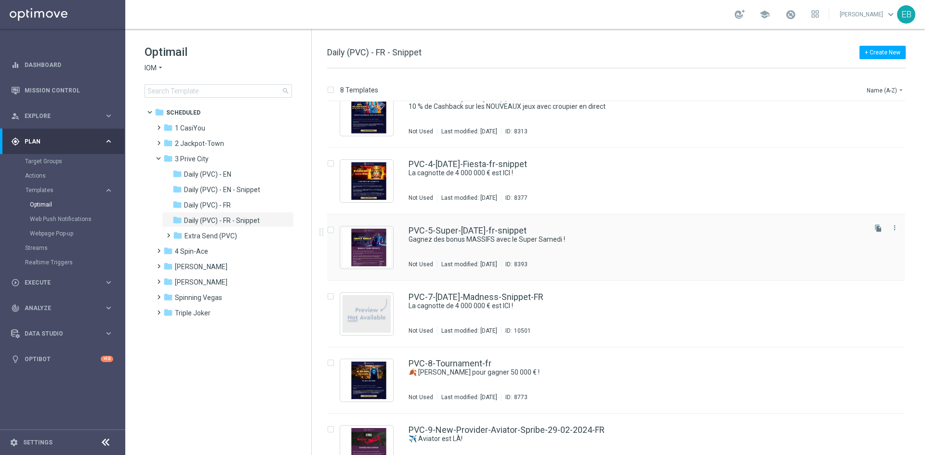
scroll to position [178, 0]
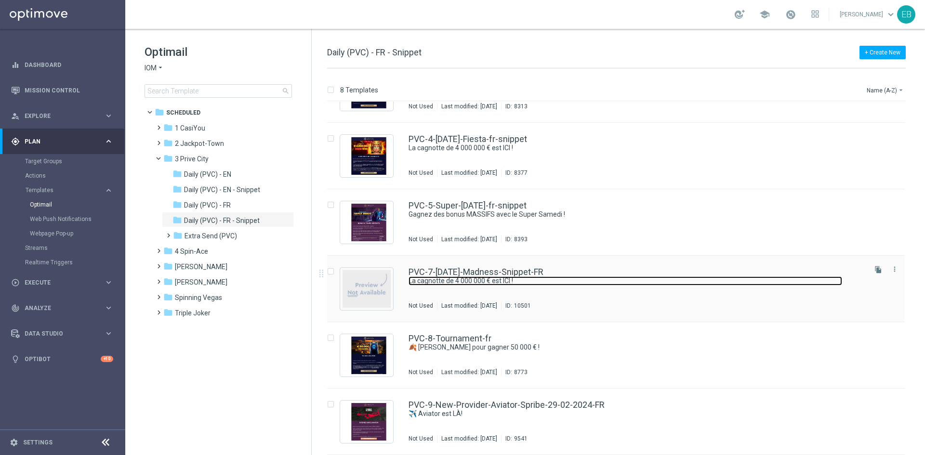
click at [636, 281] on link "La cagnotte de 4 000 000 € est ICI !" at bounding box center [624, 280] width 433 height 9
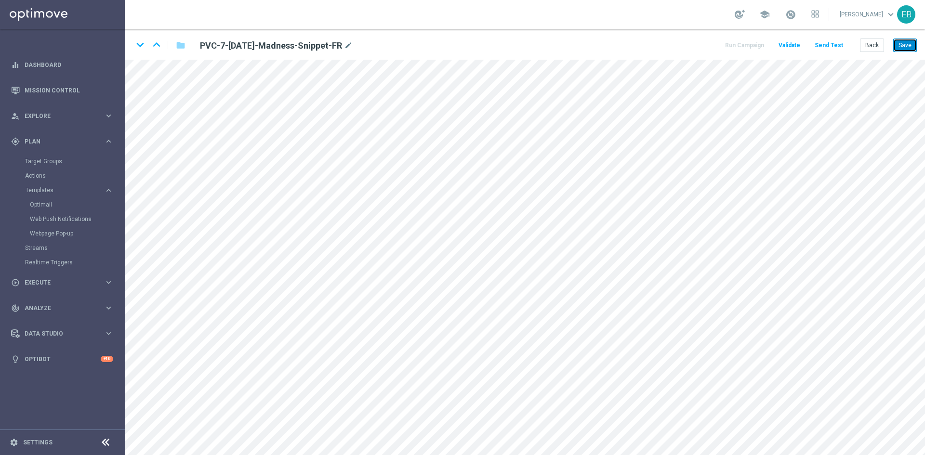
click at [905, 51] on button "Save" at bounding box center [905, 45] width 24 height 13
click at [906, 45] on button "Save" at bounding box center [905, 45] width 24 height 13
click at [874, 46] on button "Back" at bounding box center [872, 45] width 24 height 13
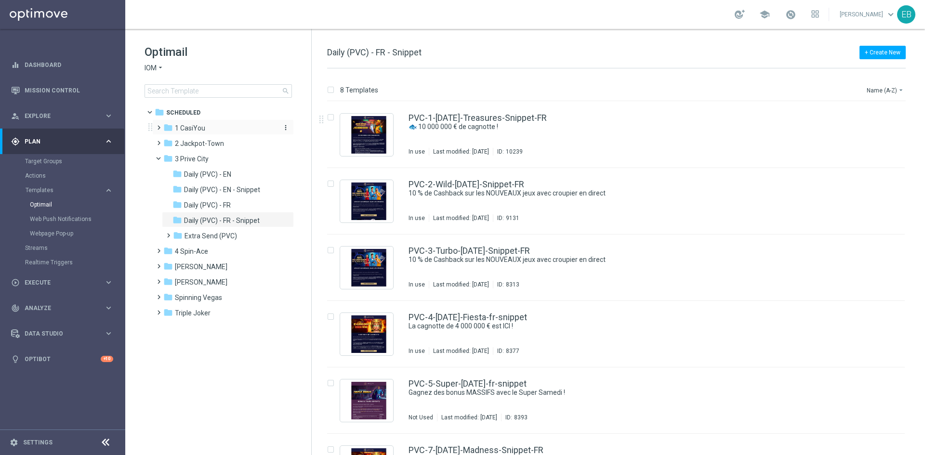
click at [241, 126] on div "folder 1 CasiYou" at bounding box center [218, 128] width 111 height 11
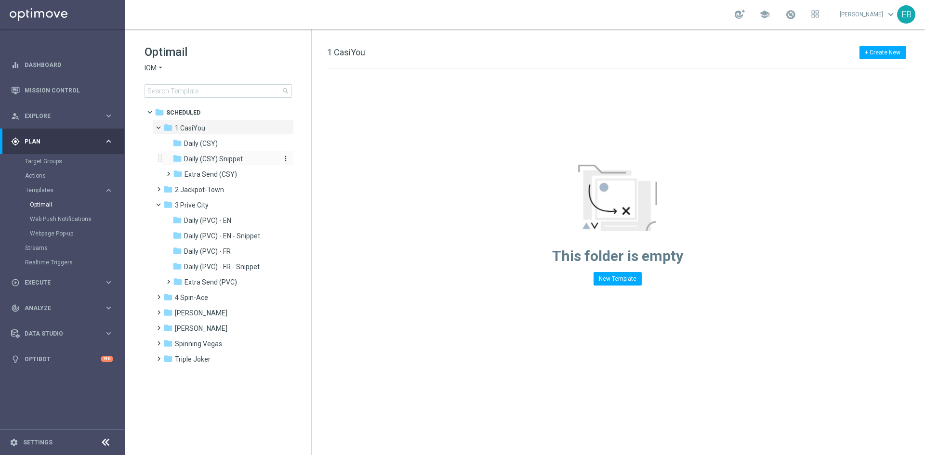
click at [251, 160] on div "folder Daily (CSY) Snippet" at bounding box center [223, 159] width 103 height 11
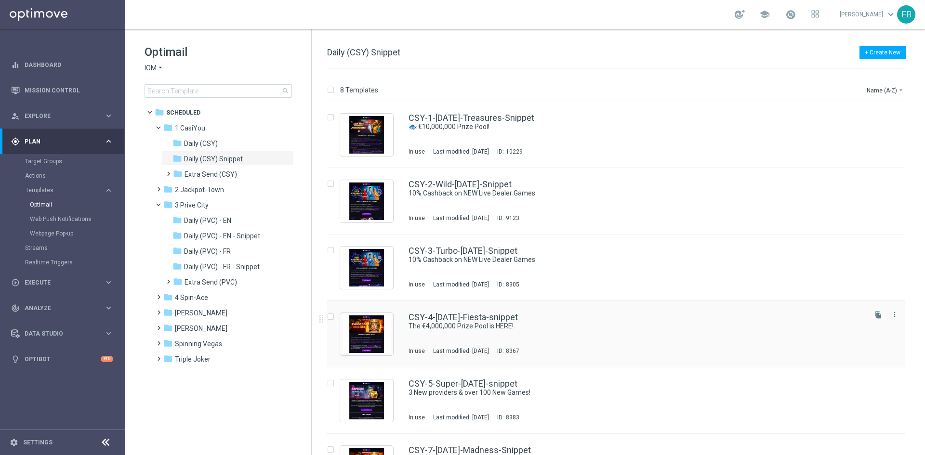
click at [619, 321] on div "CSY-4-[DATE]-Fiesta-snippet" at bounding box center [636, 317] width 456 height 9
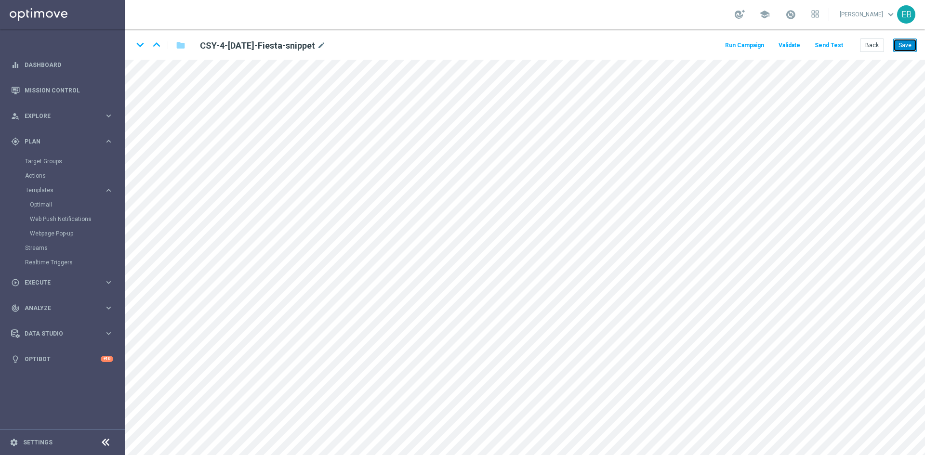
click at [903, 49] on button "Save" at bounding box center [905, 45] width 24 height 13
click at [878, 47] on button "Back" at bounding box center [872, 45] width 24 height 13
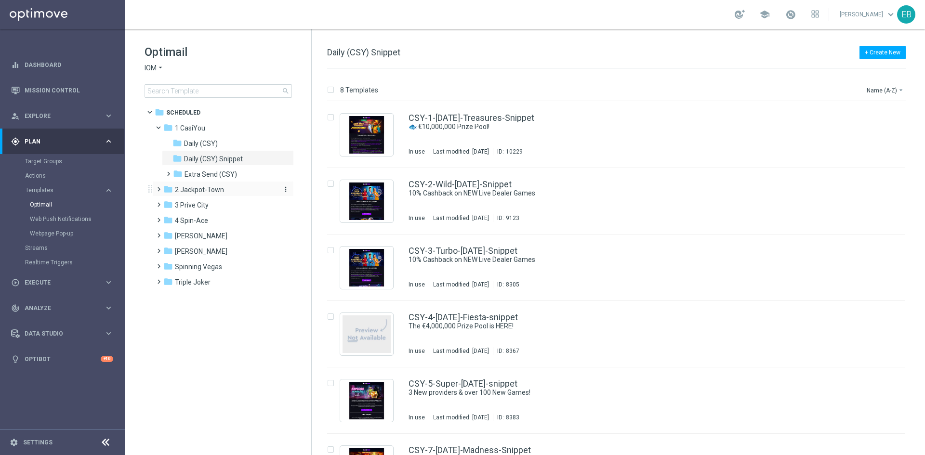
click at [223, 194] on div "folder 2 Jackpot-Town" at bounding box center [218, 189] width 111 height 11
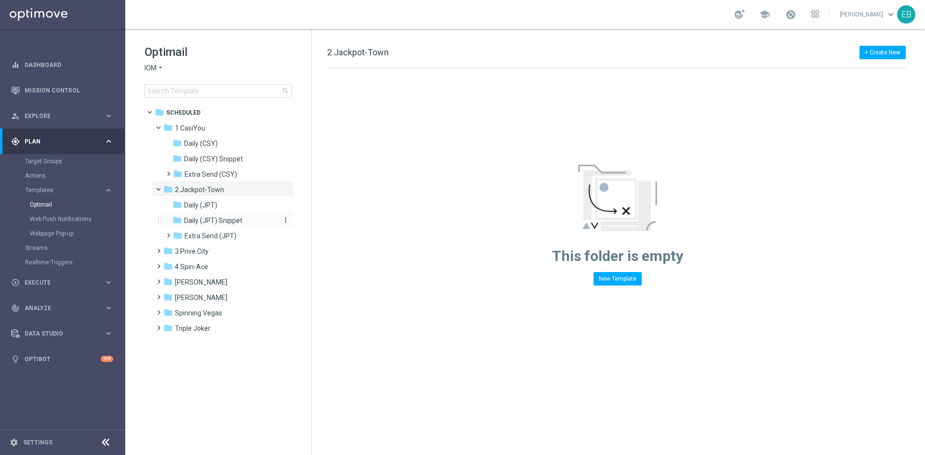
click at [233, 221] on span "Daily (JPT) Snippet" at bounding box center [213, 220] width 58 height 9
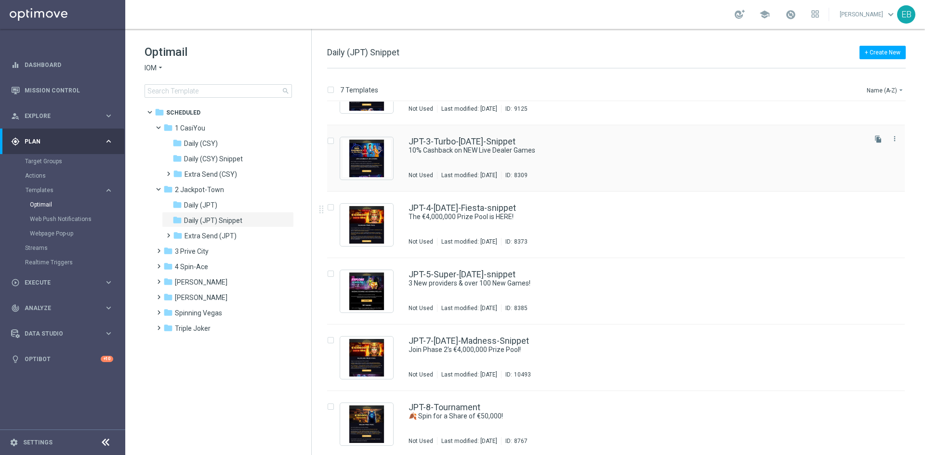
scroll to position [112, 0]
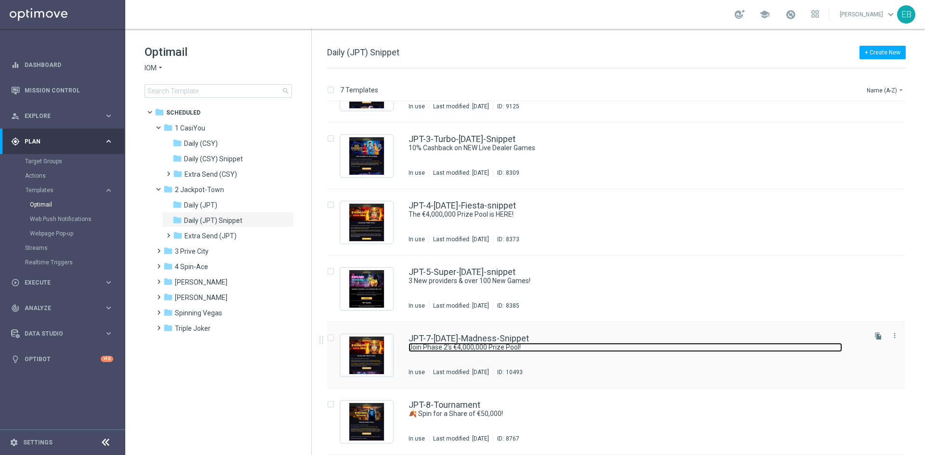
click at [634, 347] on link "Join Phase 2’s €4,000,000 Prize Pool!" at bounding box center [624, 347] width 433 height 9
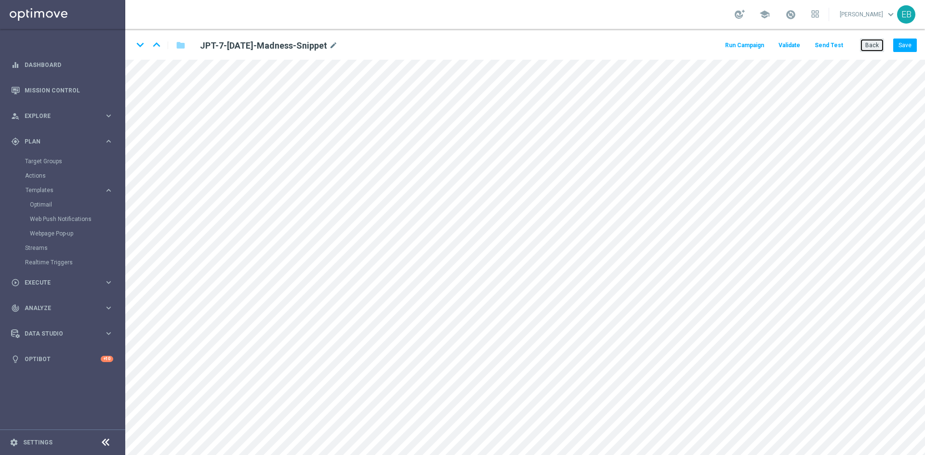
click at [867, 45] on button "Back" at bounding box center [872, 45] width 24 height 13
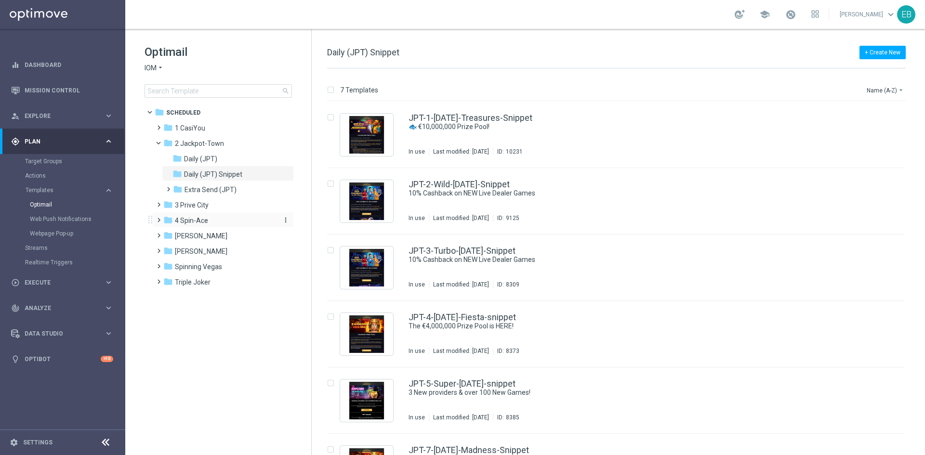
click at [214, 221] on div "folder 4 Spin-Ace" at bounding box center [218, 220] width 111 height 11
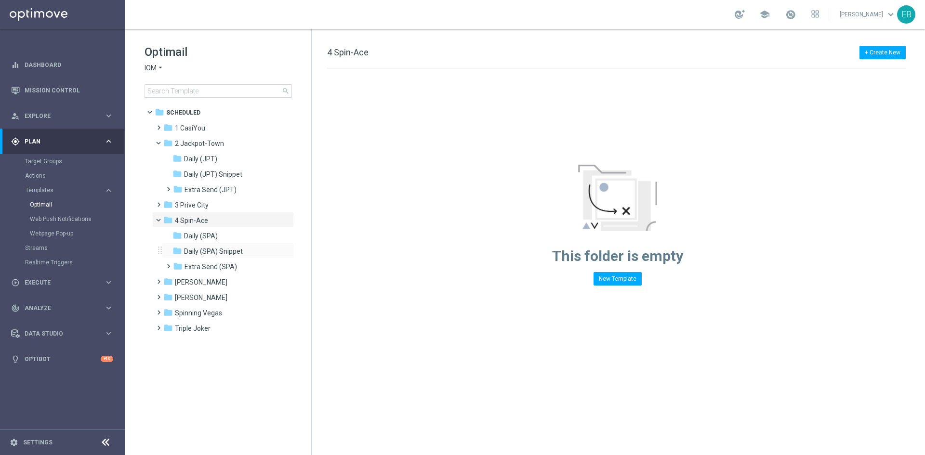
click at [230, 246] on div "folder Daily (SPA) Snippet more_vert" at bounding box center [228, 250] width 132 height 15
click at [246, 251] on div "folder Daily (SPA) Snippet" at bounding box center [223, 251] width 103 height 11
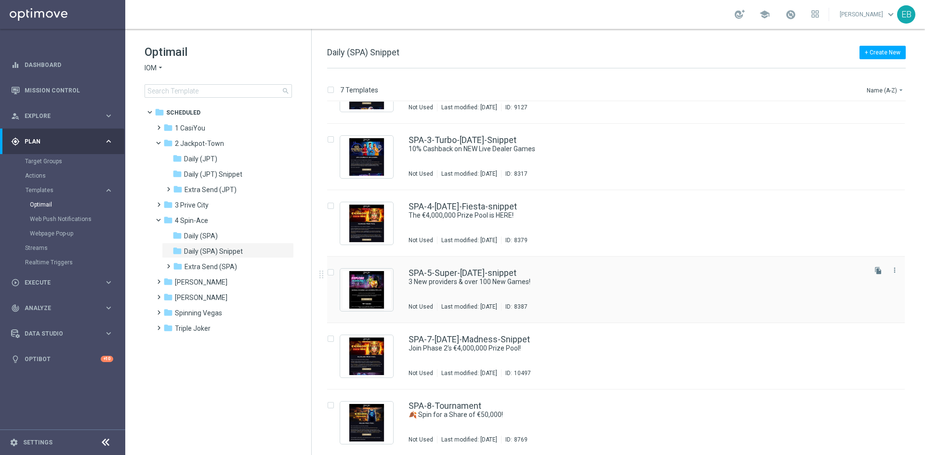
scroll to position [112, 0]
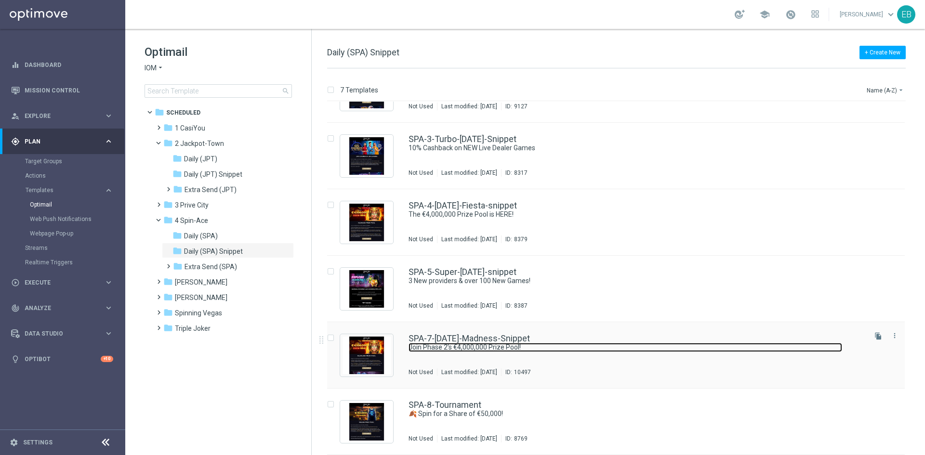
click at [606, 343] on link "Join Phase 2’s €4,000,000 Prize Pool!" at bounding box center [624, 347] width 433 height 9
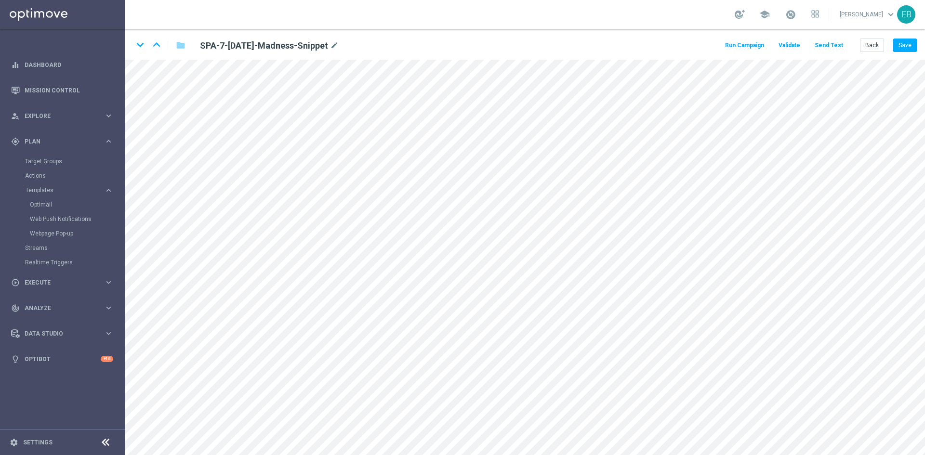
click at [213, 14] on div "school [PERSON_NAME] keyboard_arrow_down EB" at bounding box center [524, 14] width 799 height 29
click at [877, 45] on button "Back" at bounding box center [872, 45] width 24 height 13
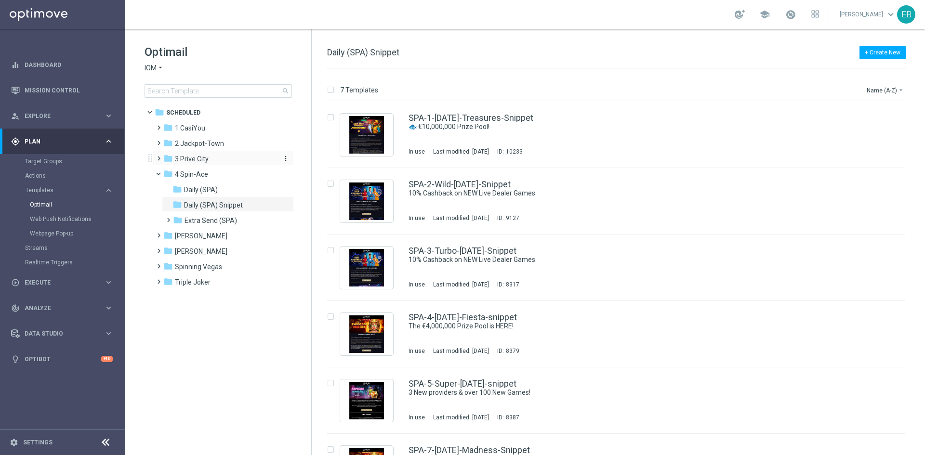
click at [203, 161] on span "3 Prive City" at bounding box center [192, 159] width 34 height 9
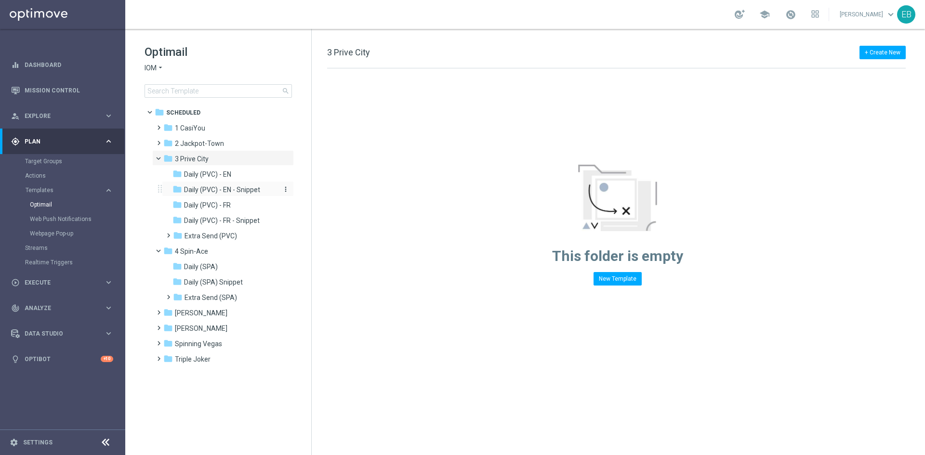
click at [241, 188] on span "Daily (PVC) - EN - Snippet" at bounding box center [222, 189] width 76 height 9
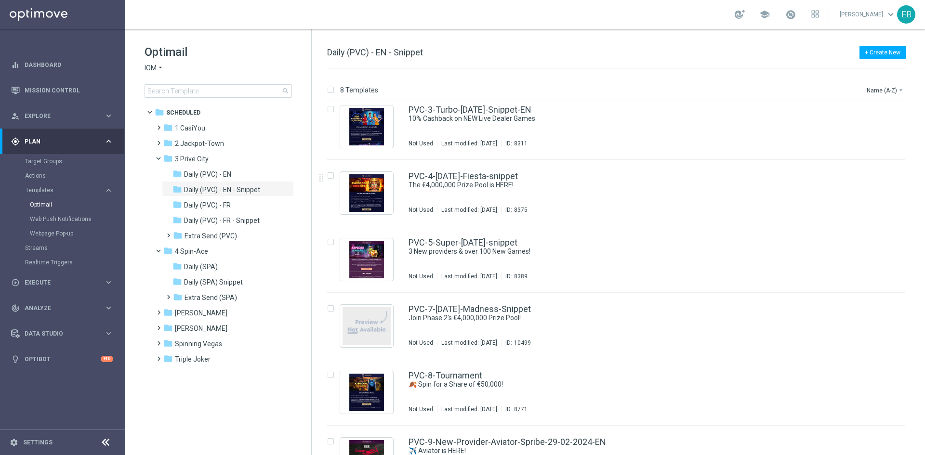
scroll to position [144, 0]
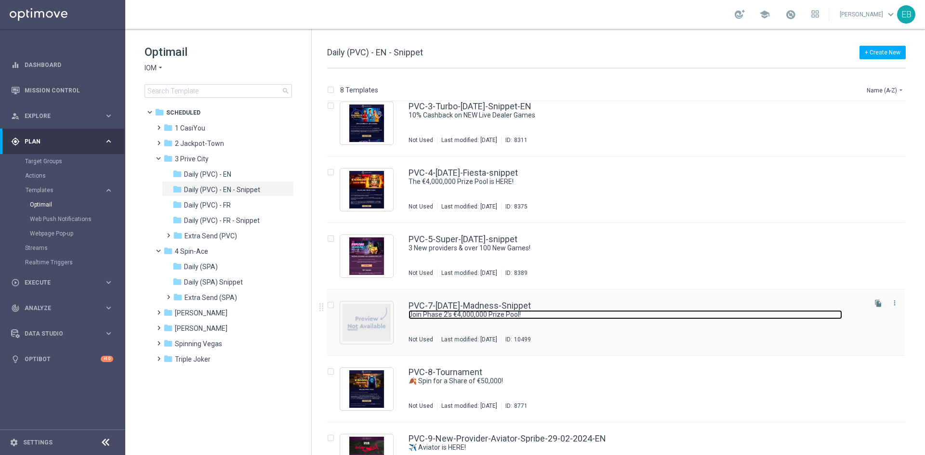
click at [620, 318] on link "Join Phase 2’s €4,000,000 Prize Pool!" at bounding box center [624, 314] width 433 height 9
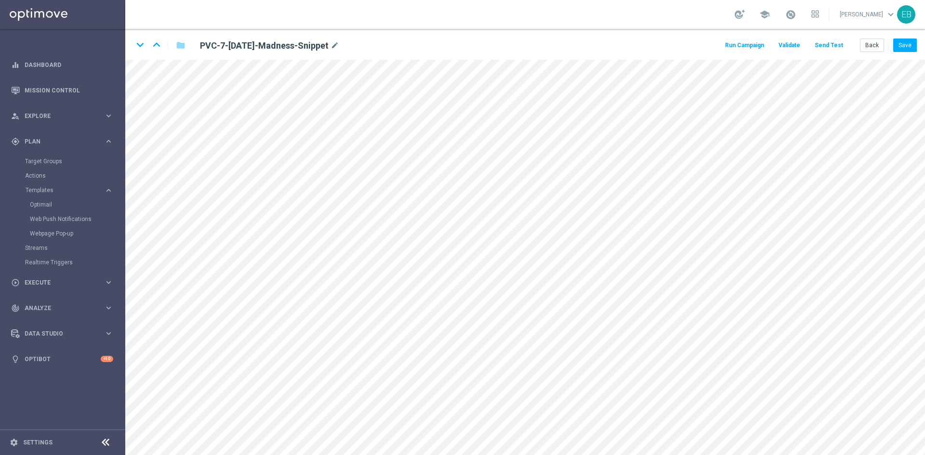
drag, startPoint x: 216, startPoint y: 18, endPoint x: 288, endPoint y: 18, distance: 71.3
click at [216, 18] on div "school [PERSON_NAME] keyboard_arrow_down EB" at bounding box center [524, 14] width 799 height 29
click at [876, 50] on button "Back" at bounding box center [872, 45] width 24 height 13
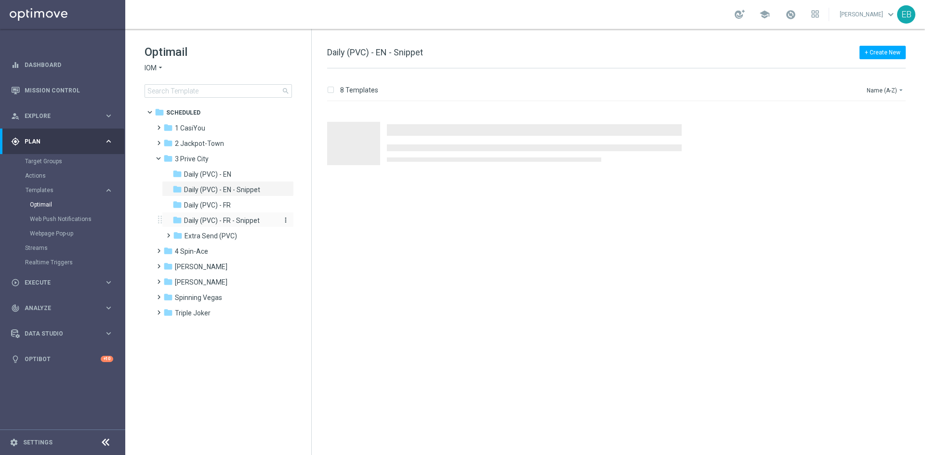
click at [240, 223] on span "Daily (PVC) - FR - Snippet" at bounding box center [222, 220] width 76 height 9
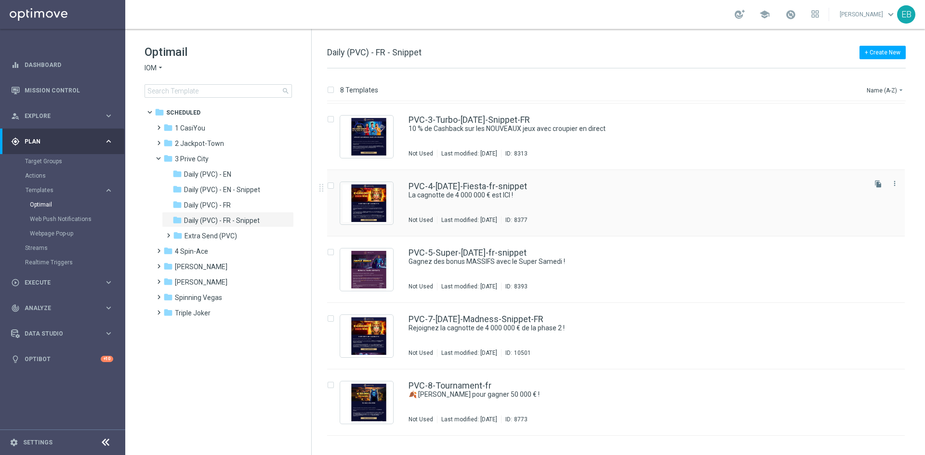
scroll to position [144, 0]
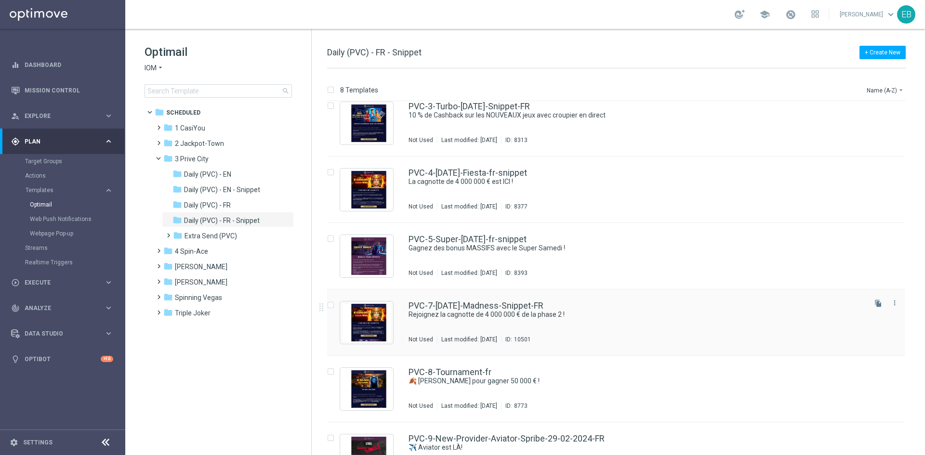
click at [638, 323] on div "PVC-7-[DATE]-Madness-Snippet-FR Rejoignez la cagnotte de 4 000 000 € de la phas…" at bounding box center [636, 322] width 456 height 42
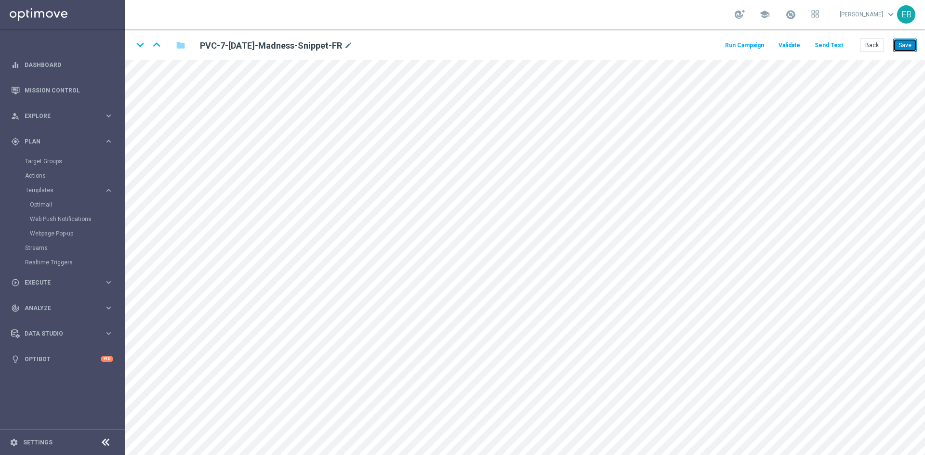
click at [907, 40] on button "Save" at bounding box center [905, 45] width 24 height 13
click at [871, 42] on button "Back" at bounding box center [872, 45] width 24 height 13
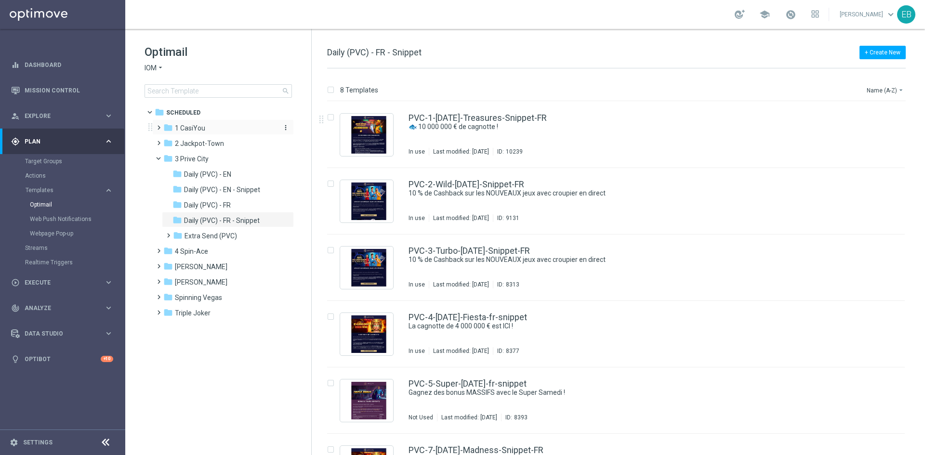
click at [197, 131] on span "1 CasiYou" at bounding box center [190, 128] width 30 height 9
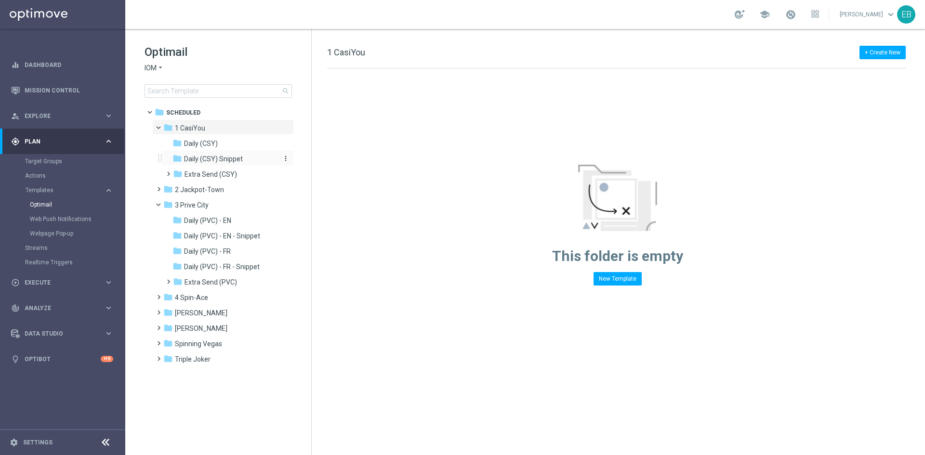
click at [236, 159] on span "Daily (CSY) Snippet" at bounding box center [213, 159] width 59 height 9
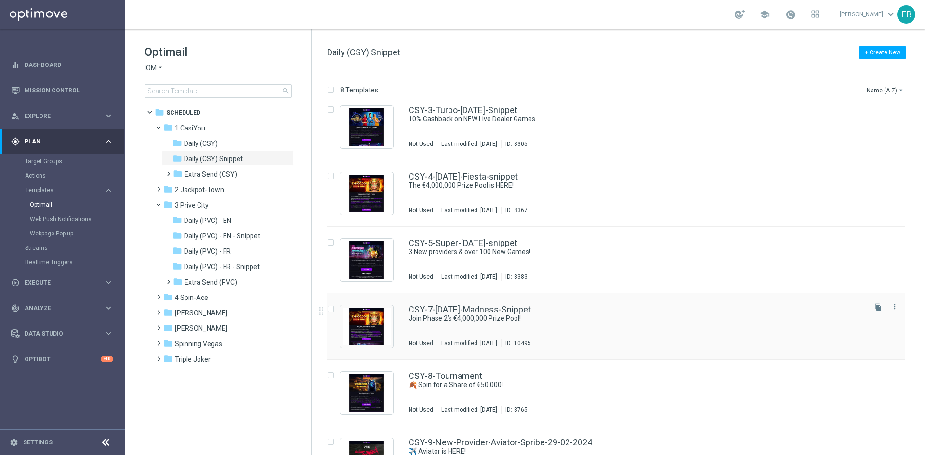
scroll to position [178, 0]
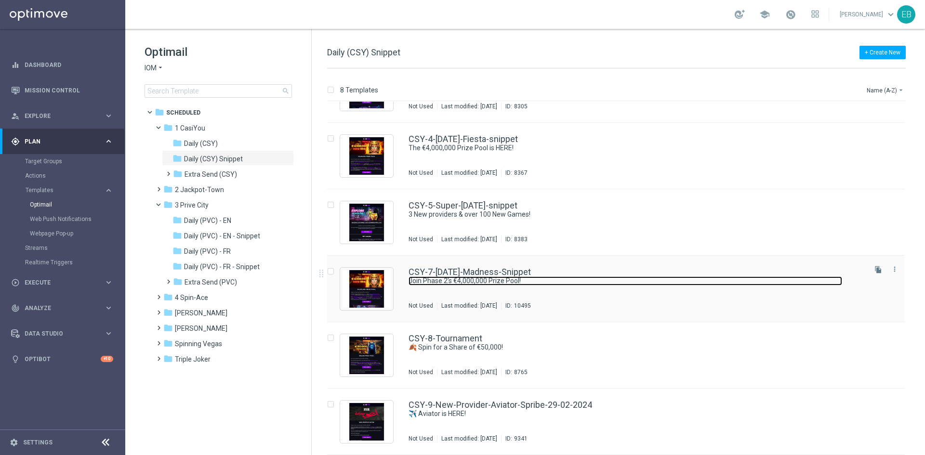
click at [622, 280] on link "Join Phase 2’s €4,000,000 Prize Pool!" at bounding box center [624, 280] width 433 height 9
